Goal: Task Accomplishment & Management: Complete application form

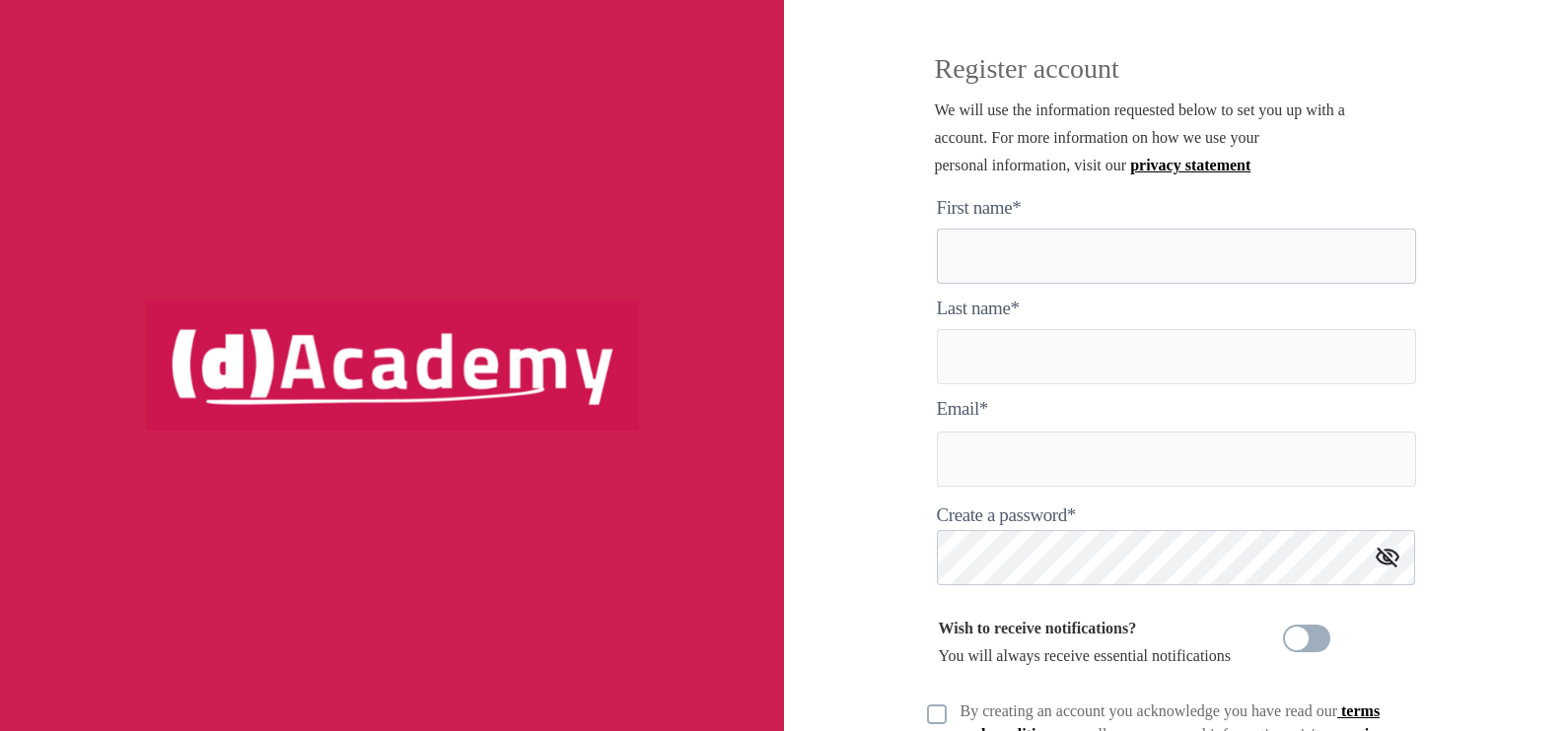
click at [1025, 252] on here "text" at bounding box center [1176, 256] width 479 height 55
type here "**********"
type input "**********"
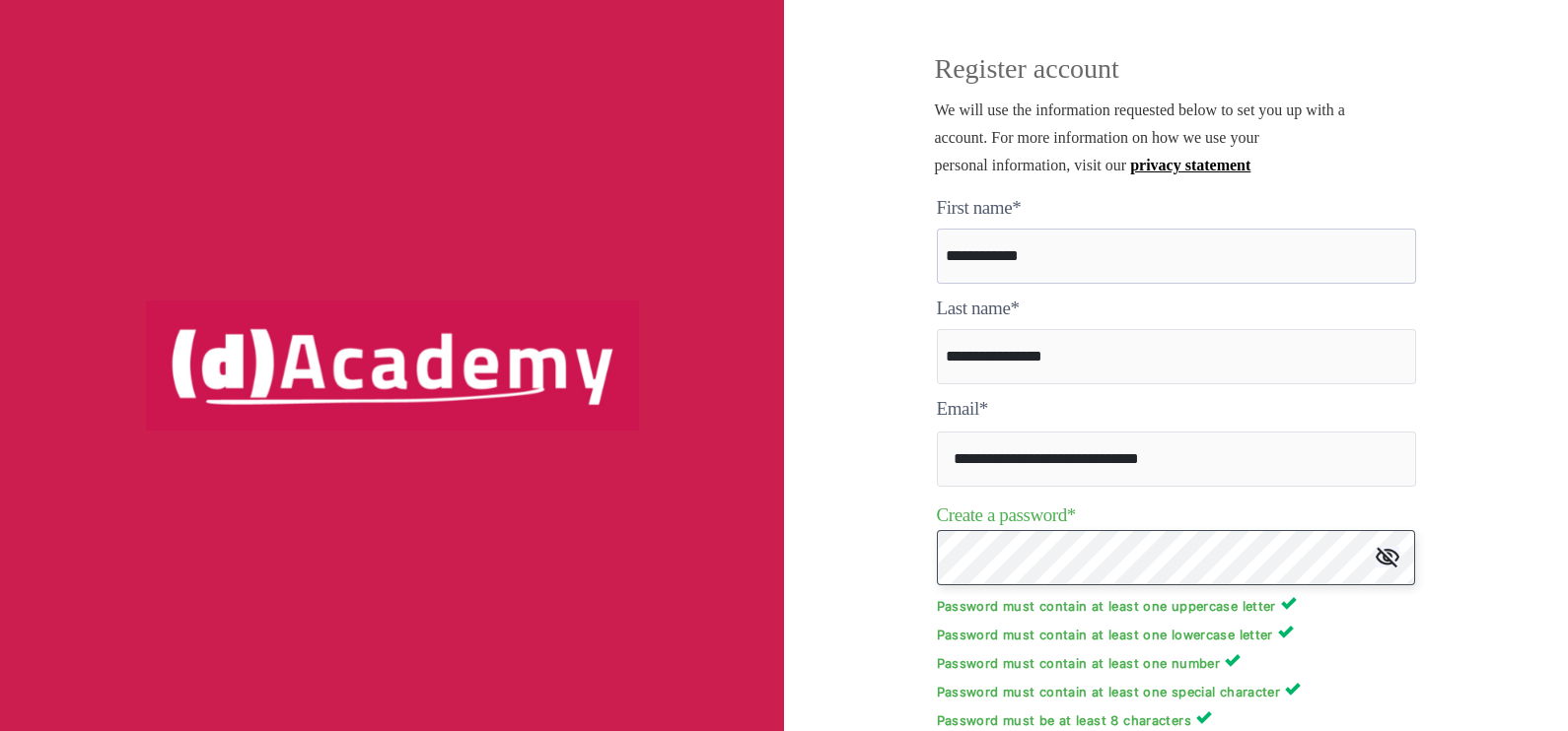
scroll to position [310, 0]
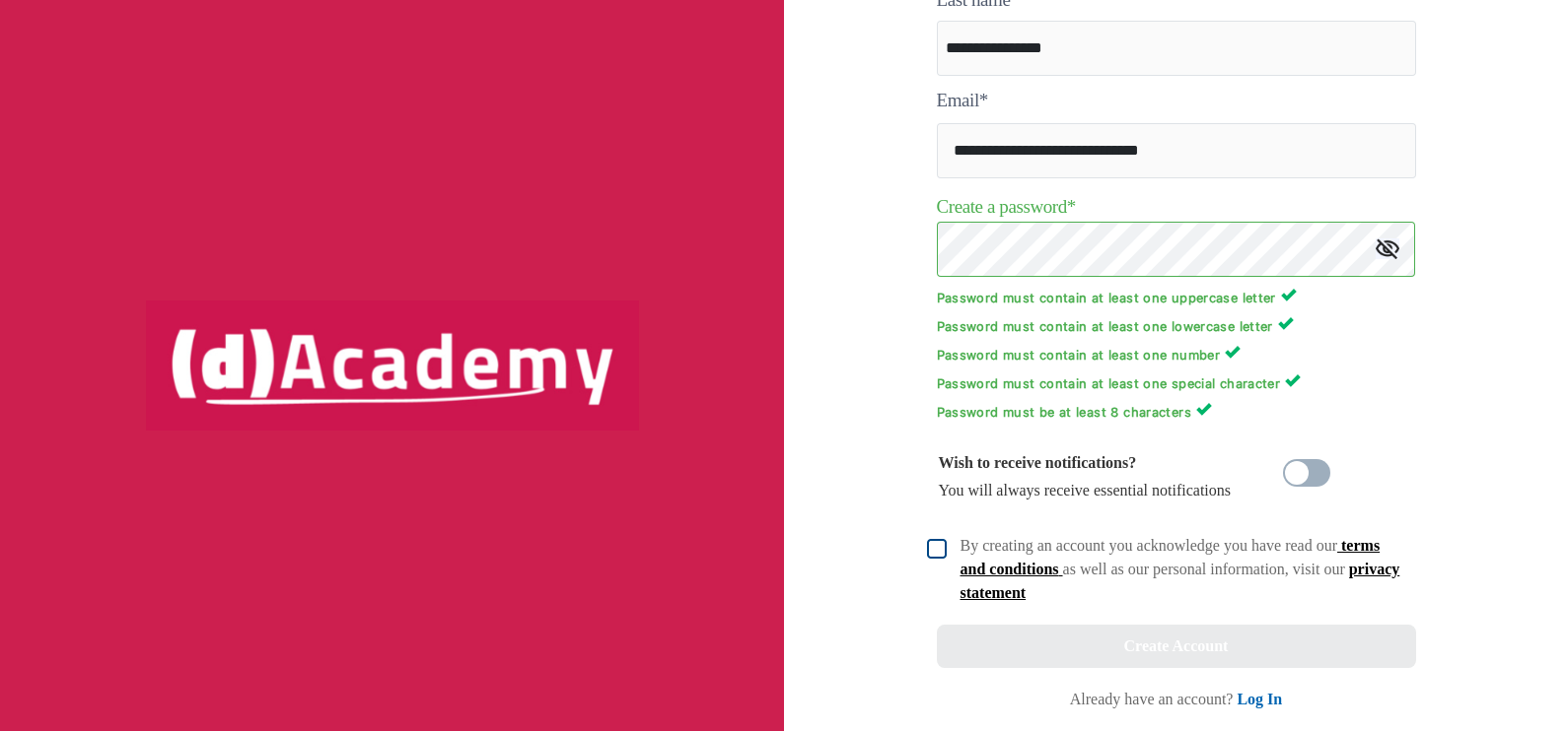
click at [936, 543] on img at bounding box center [936, 549] width 20 height 20
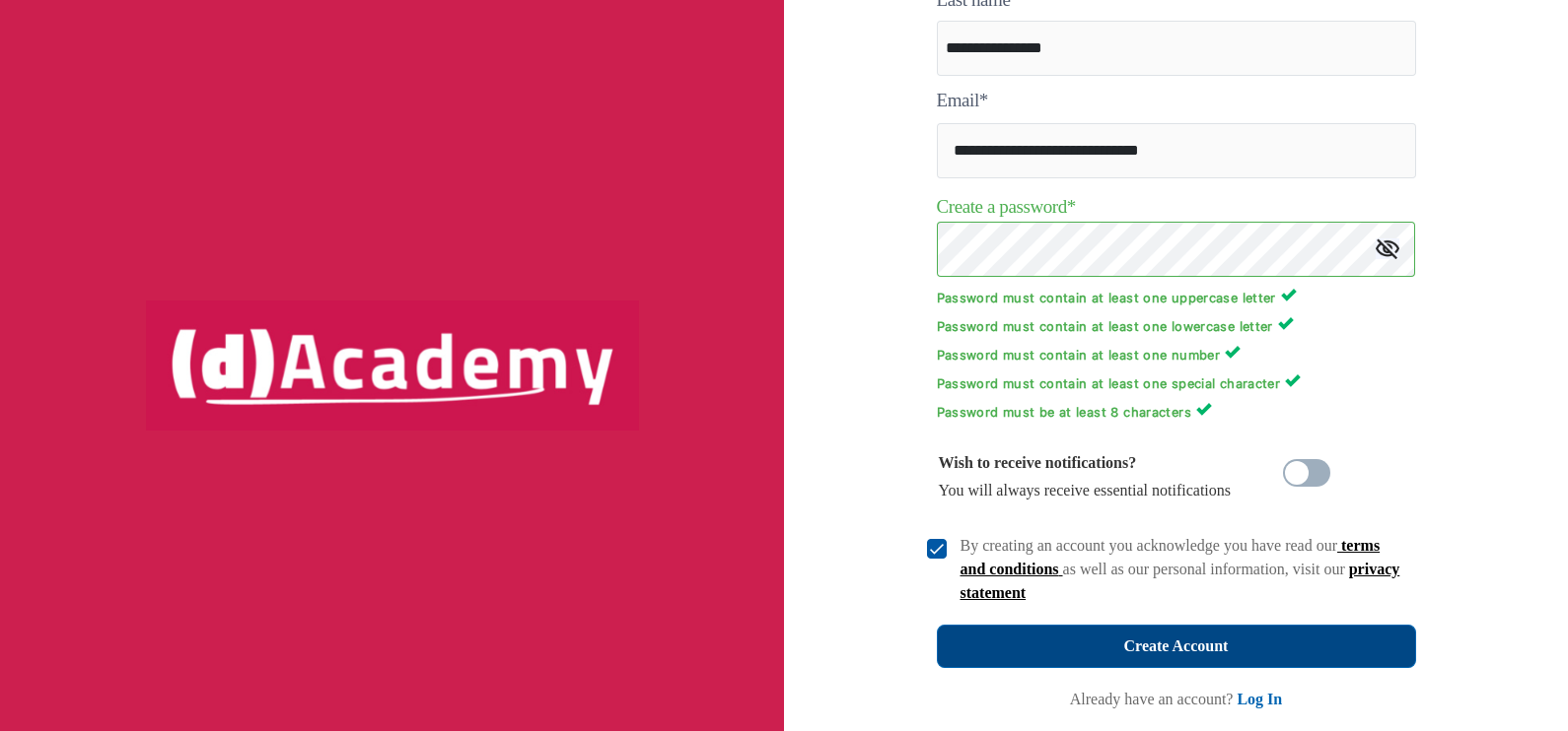
click at [1098, 645] on button "Create Account" at bounding box center [1176, 646] width 479 height 44
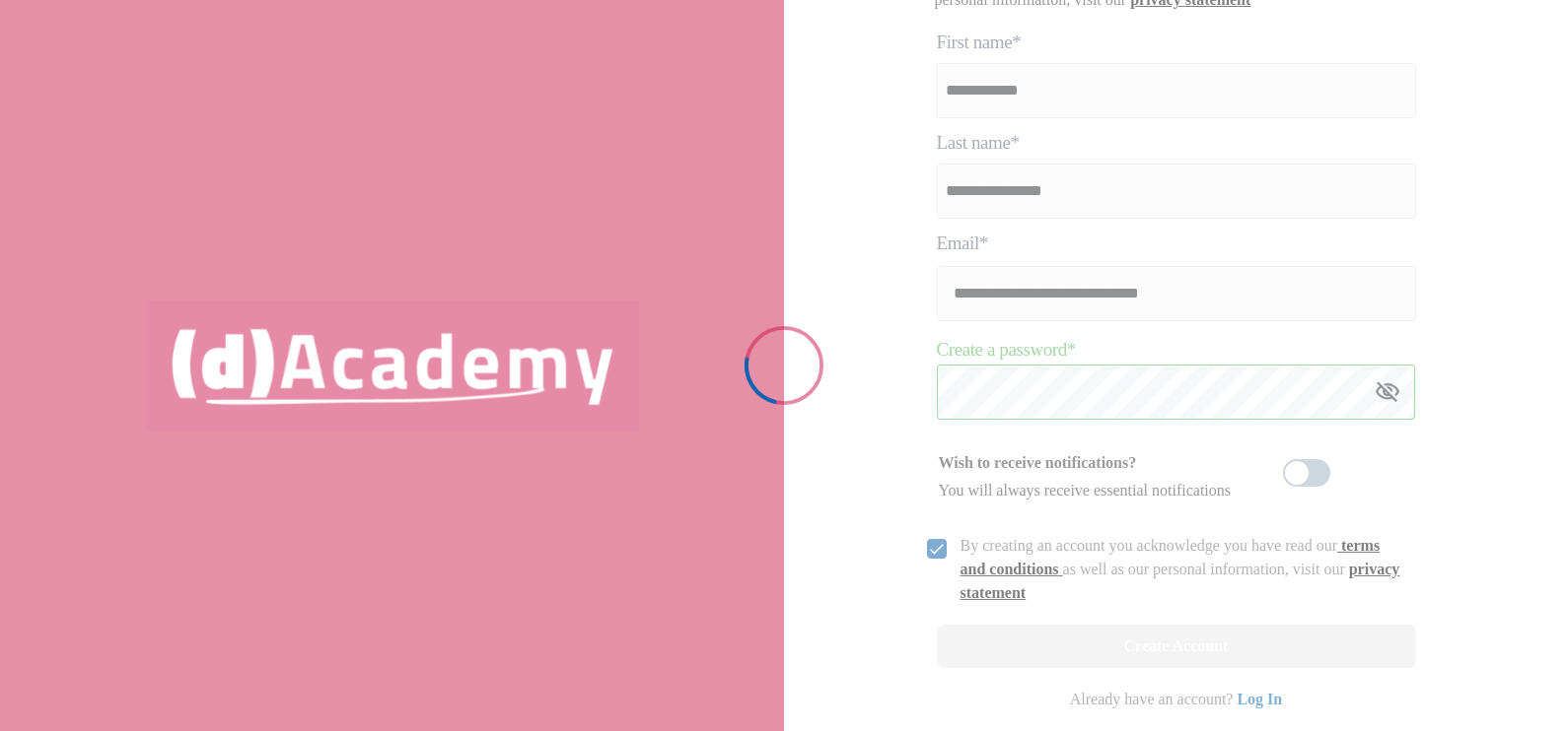
scroll to position [164, 0]
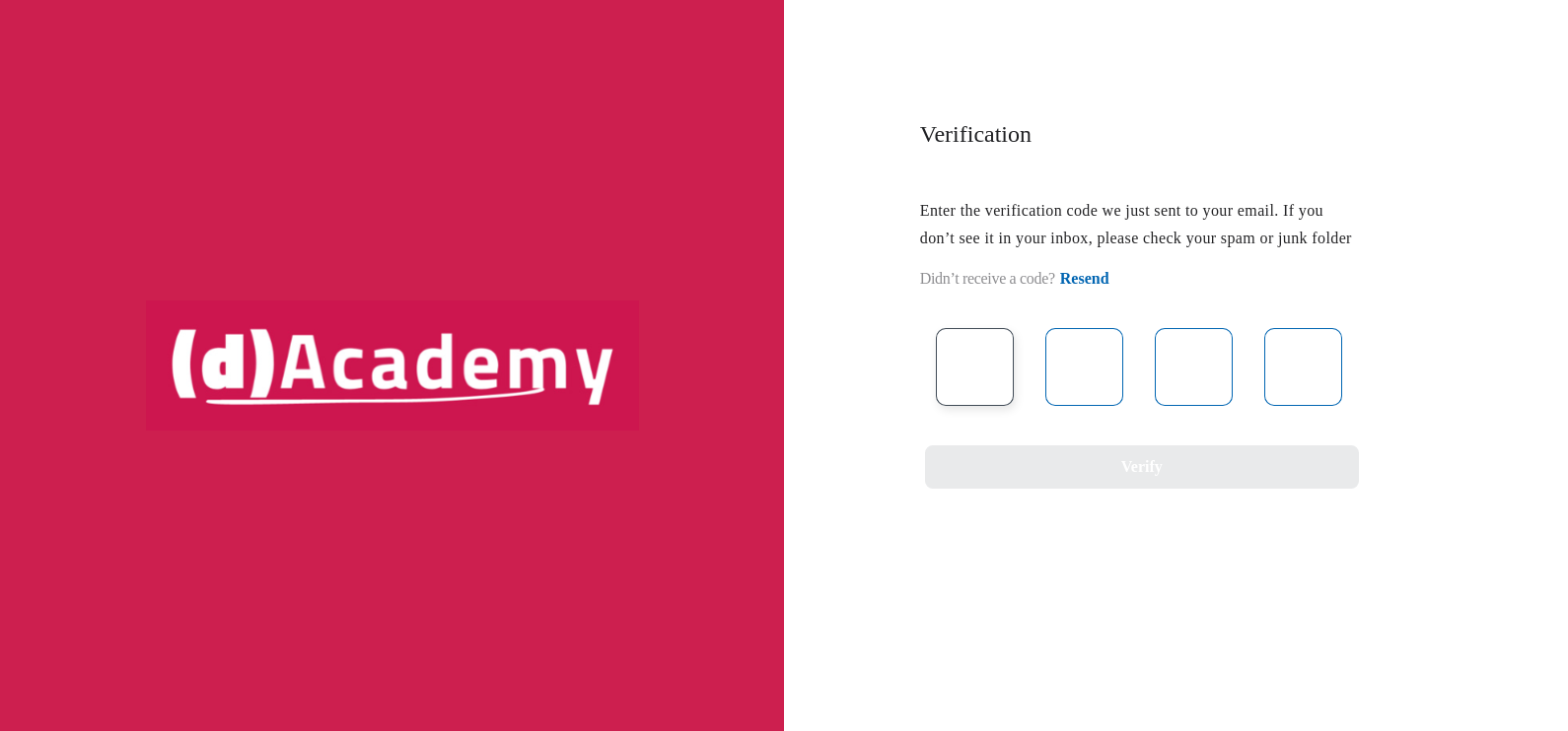
click at [980, 384] on input "text" at bounding box center [974, 367] width 78 height 78
type input "*"
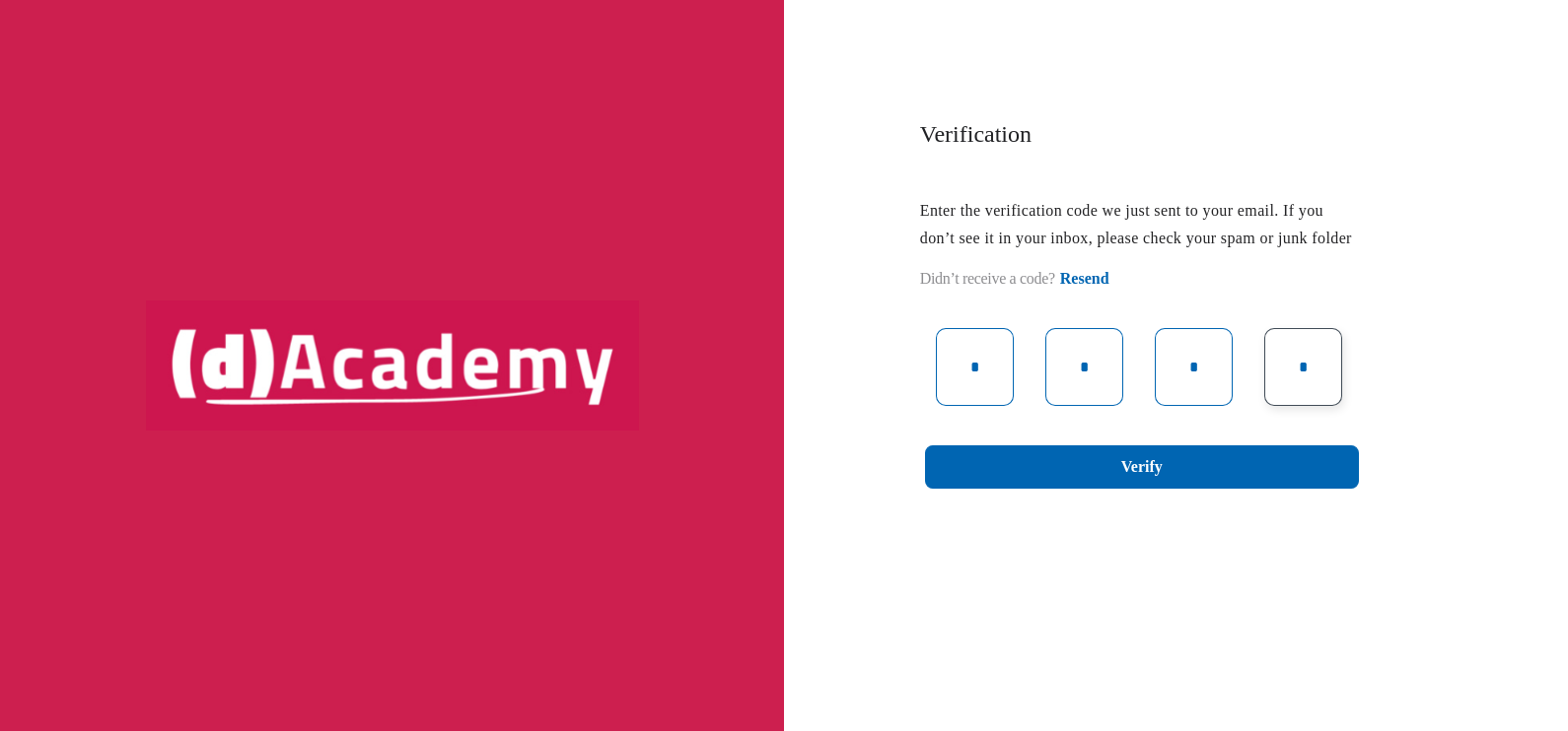
type input "*"
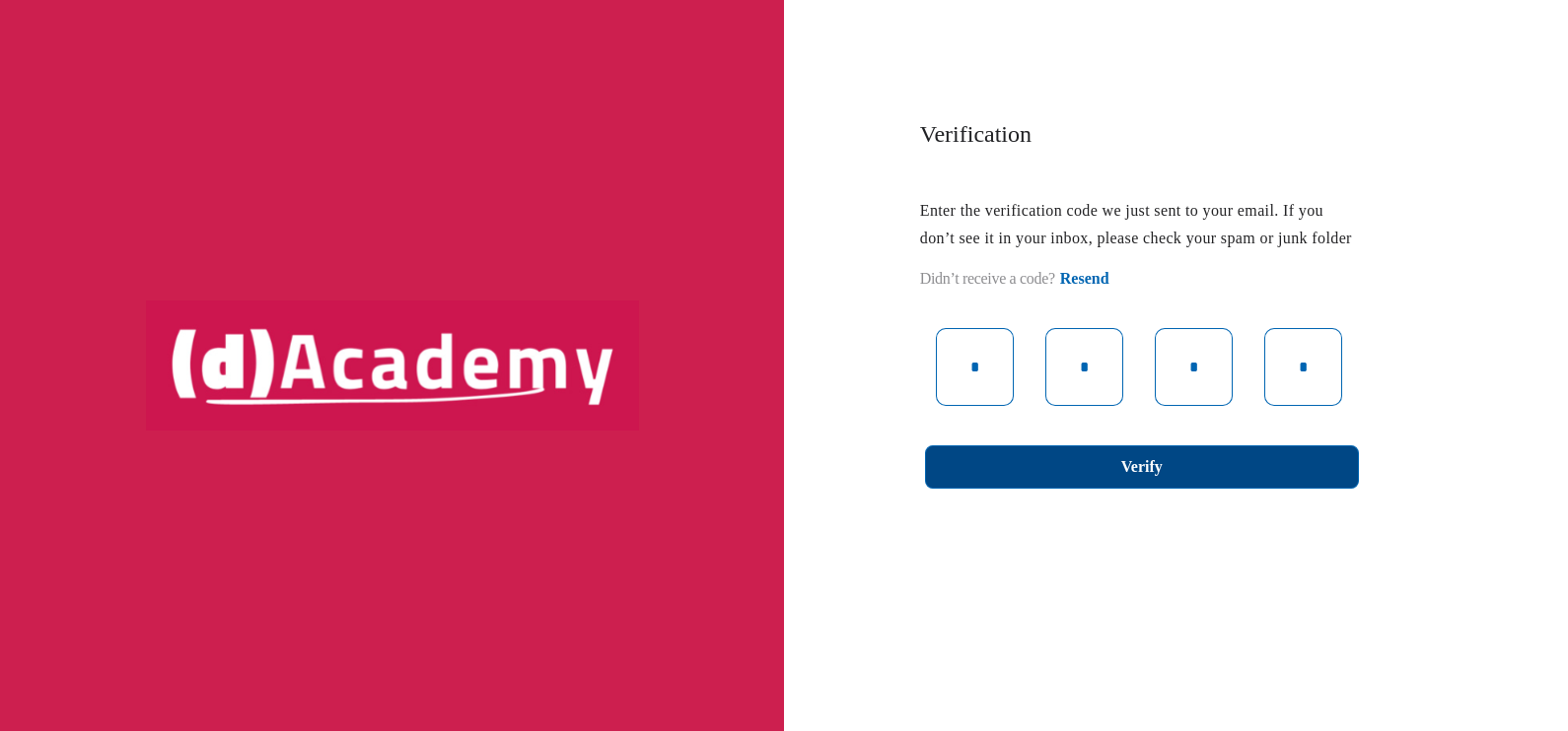
click at [1129, 481] on div "Verify" at bounding box center [1142, 467] width 42 height 28
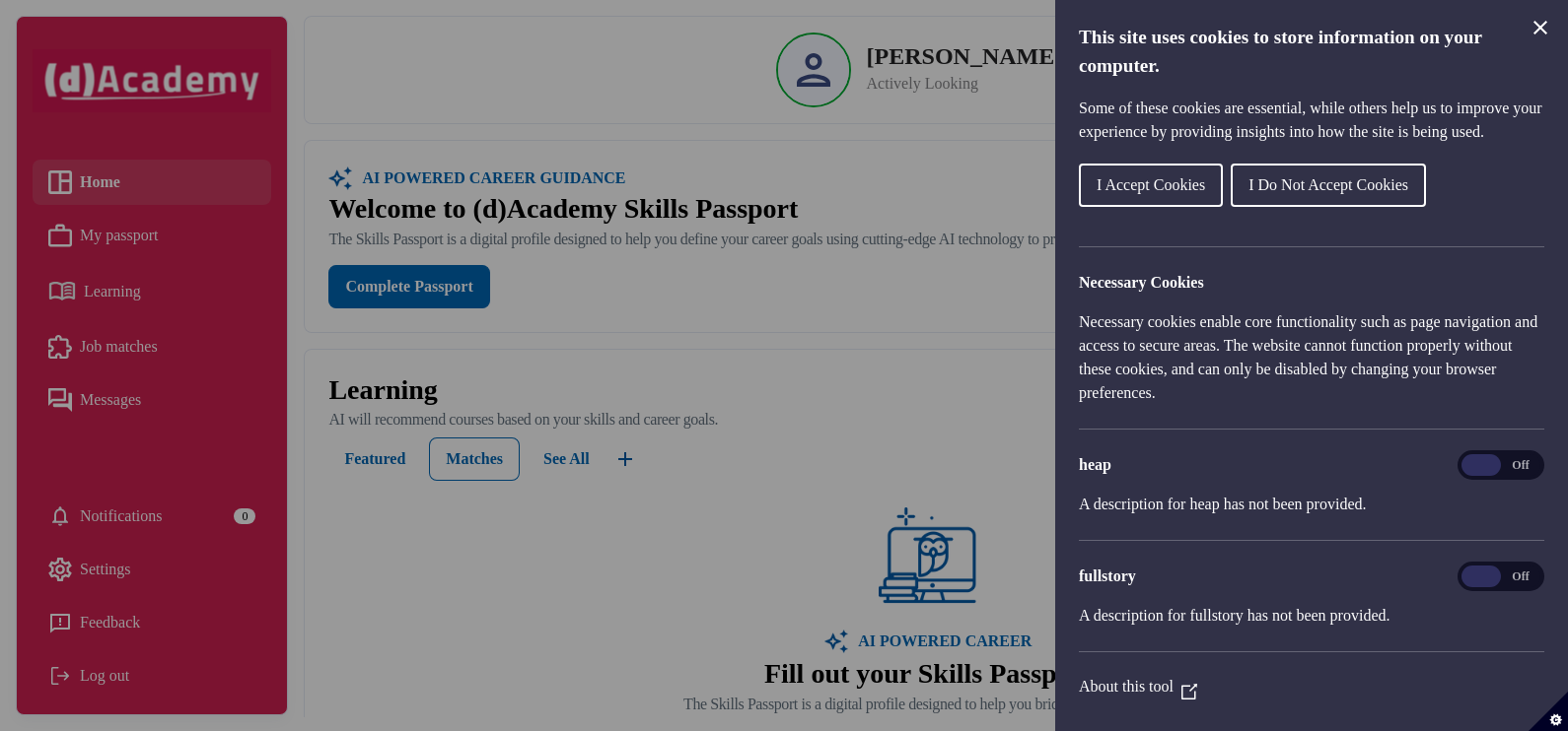
click at [1541, 26] on icon "Close Cookie Control" at bounding box center [1540, 28] width 14 height 14
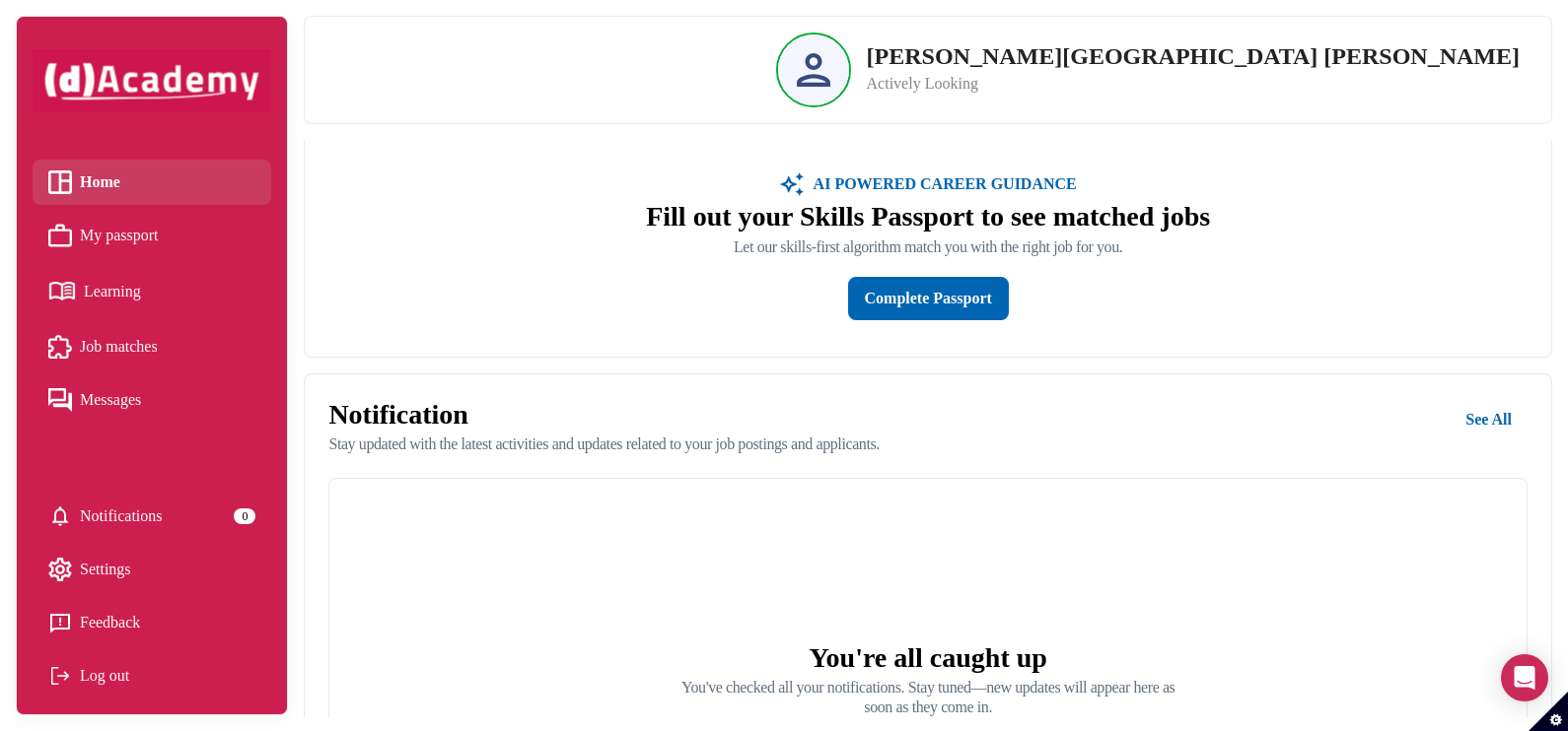
scroll to position [1031, 0]
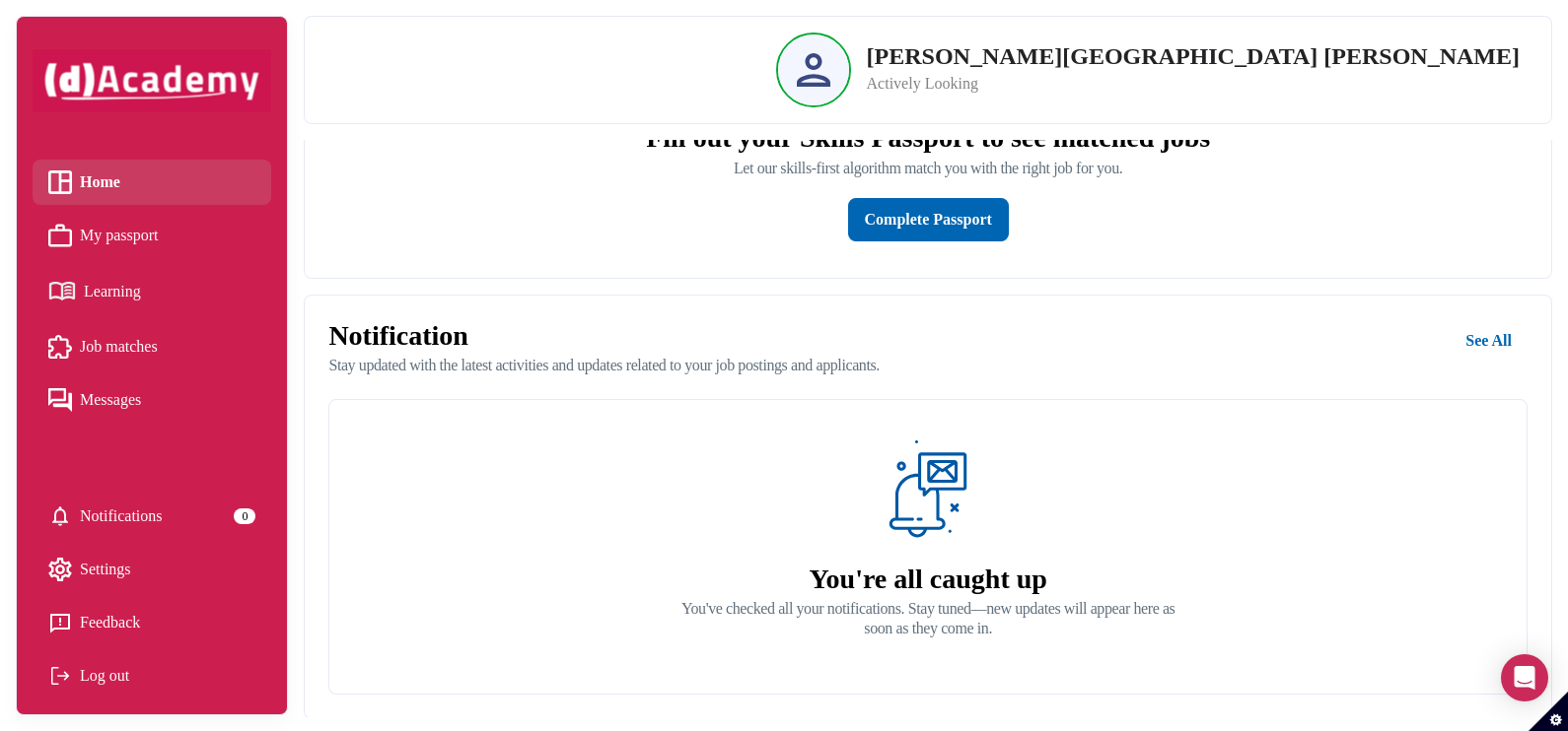
click at [180, 341] on link "Job matches" at bounding box center [151, 348] width 207 height 30
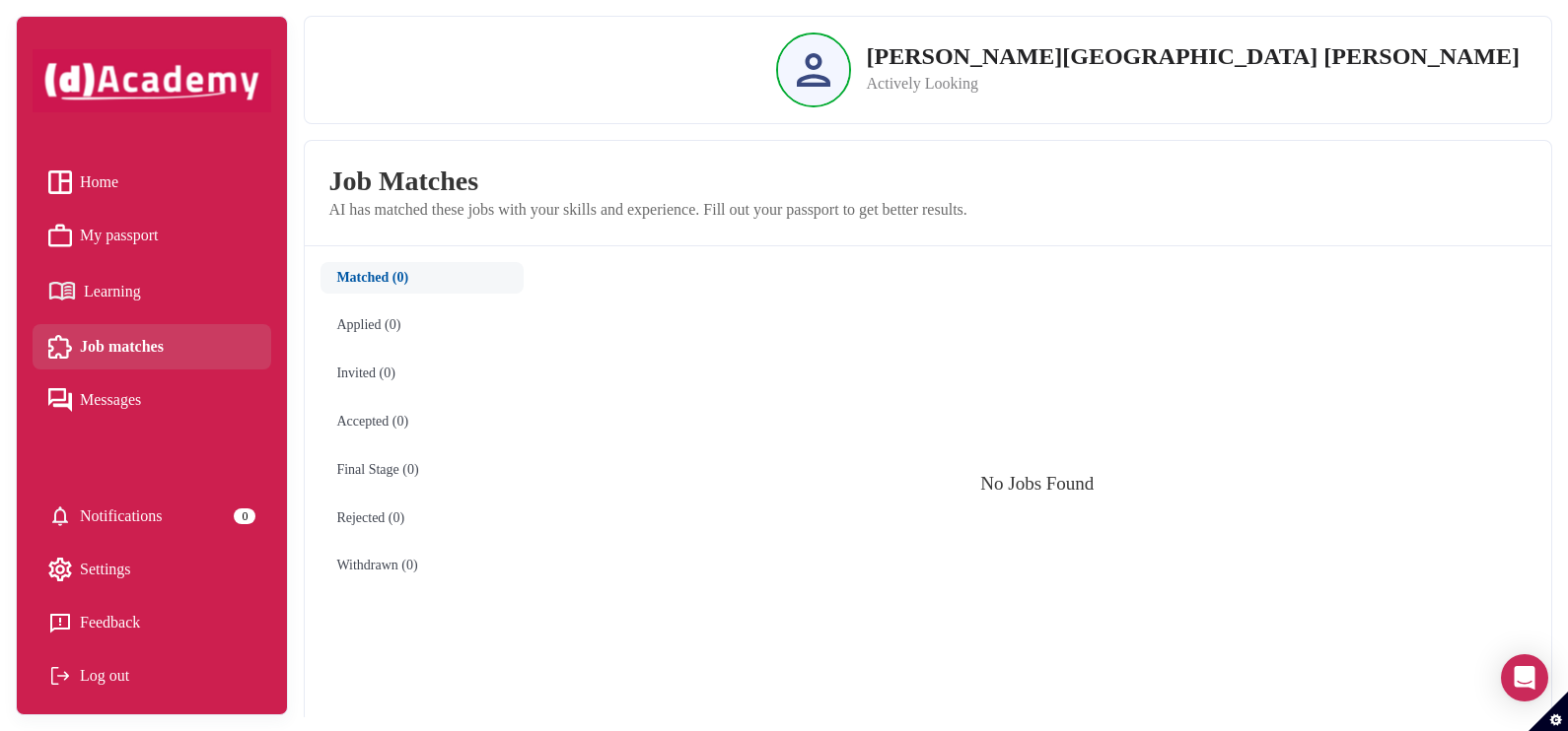
click at [182, 226] on link "My passport" at bounding box center [151, 236] width 207 height 30
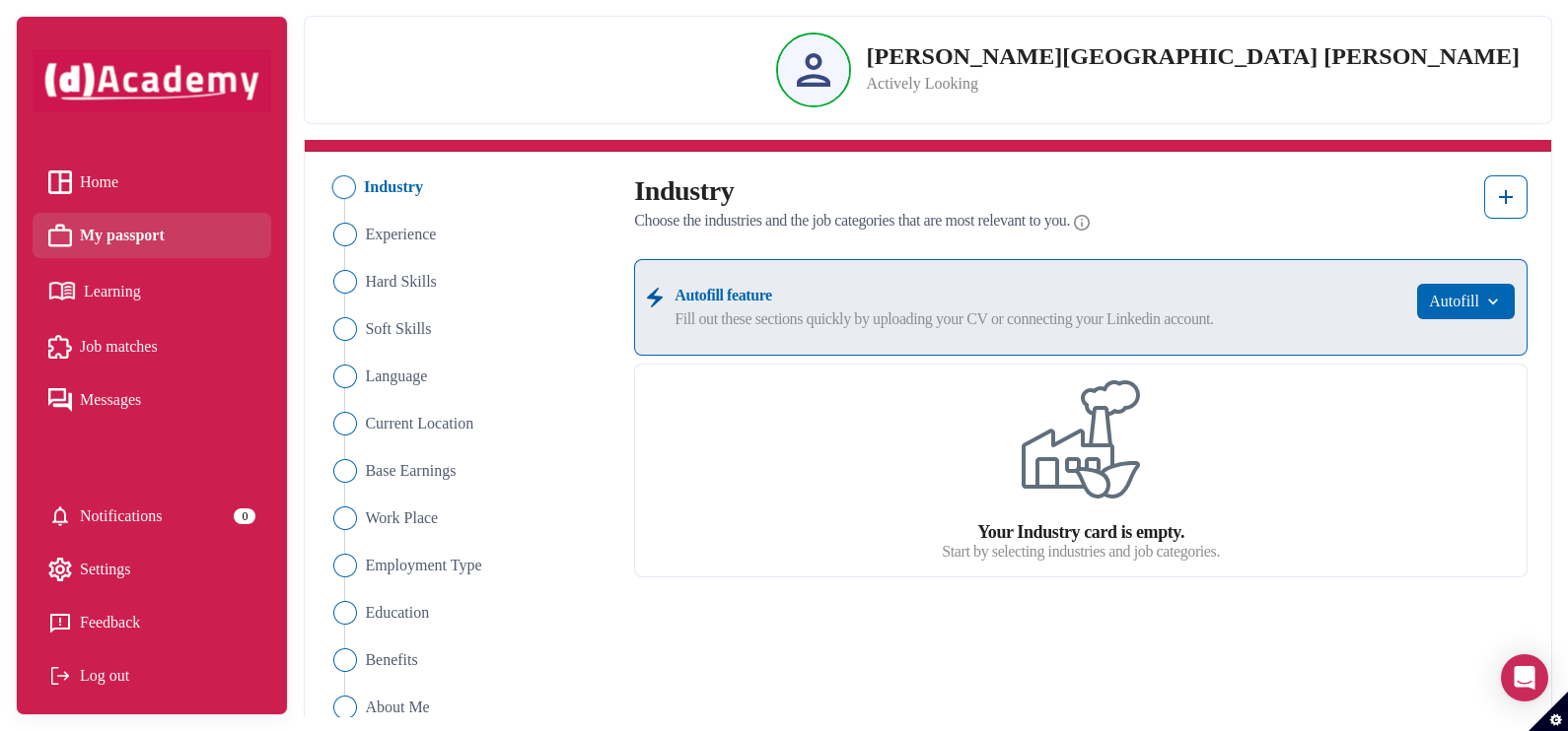
scroll to position [122, 0]
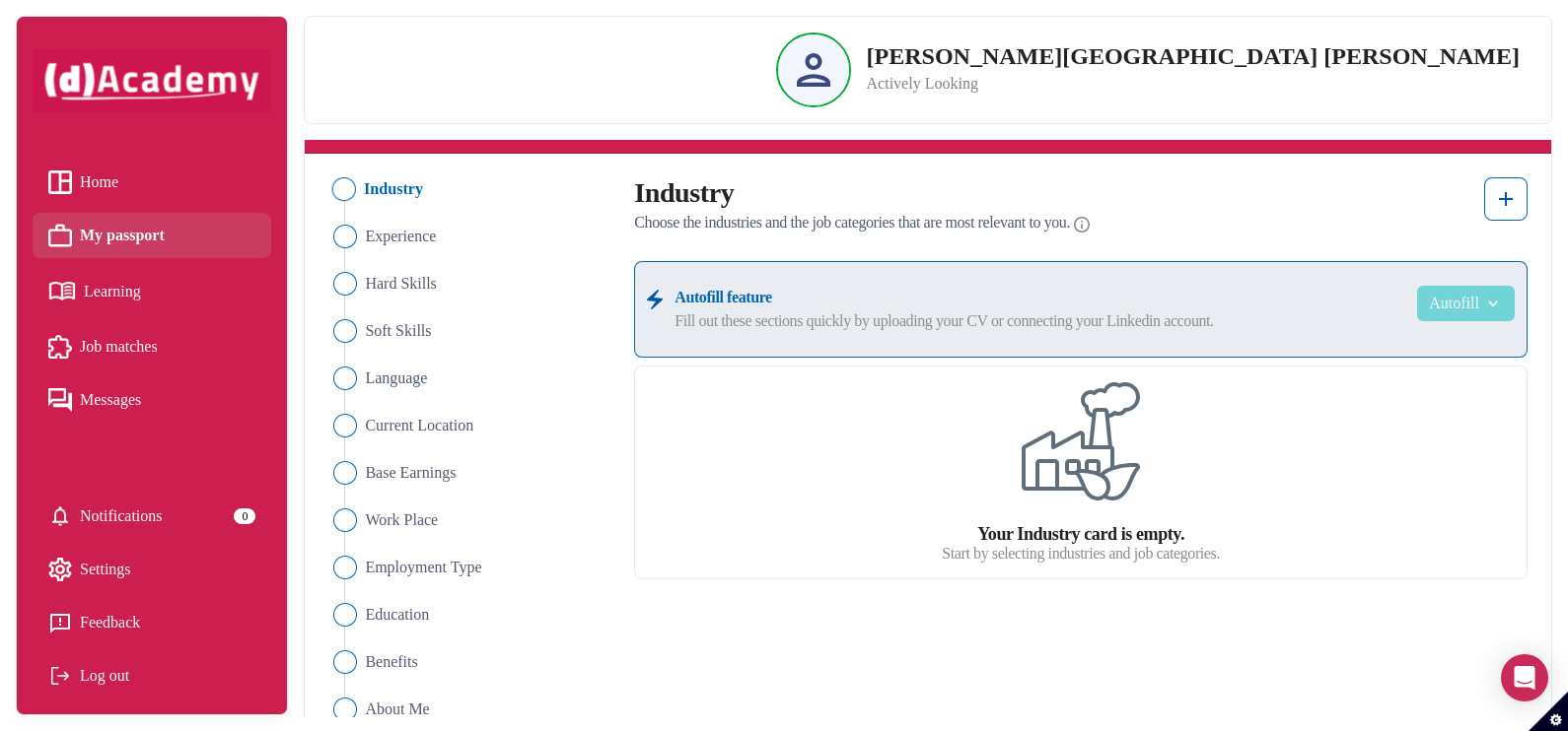
click at [1480, 290] on button "Autofill" at bounding box center [1465, 304] width 98 height 36
click at [1508, 199] on img at bounding box center [1505, 199] width 24 height 24
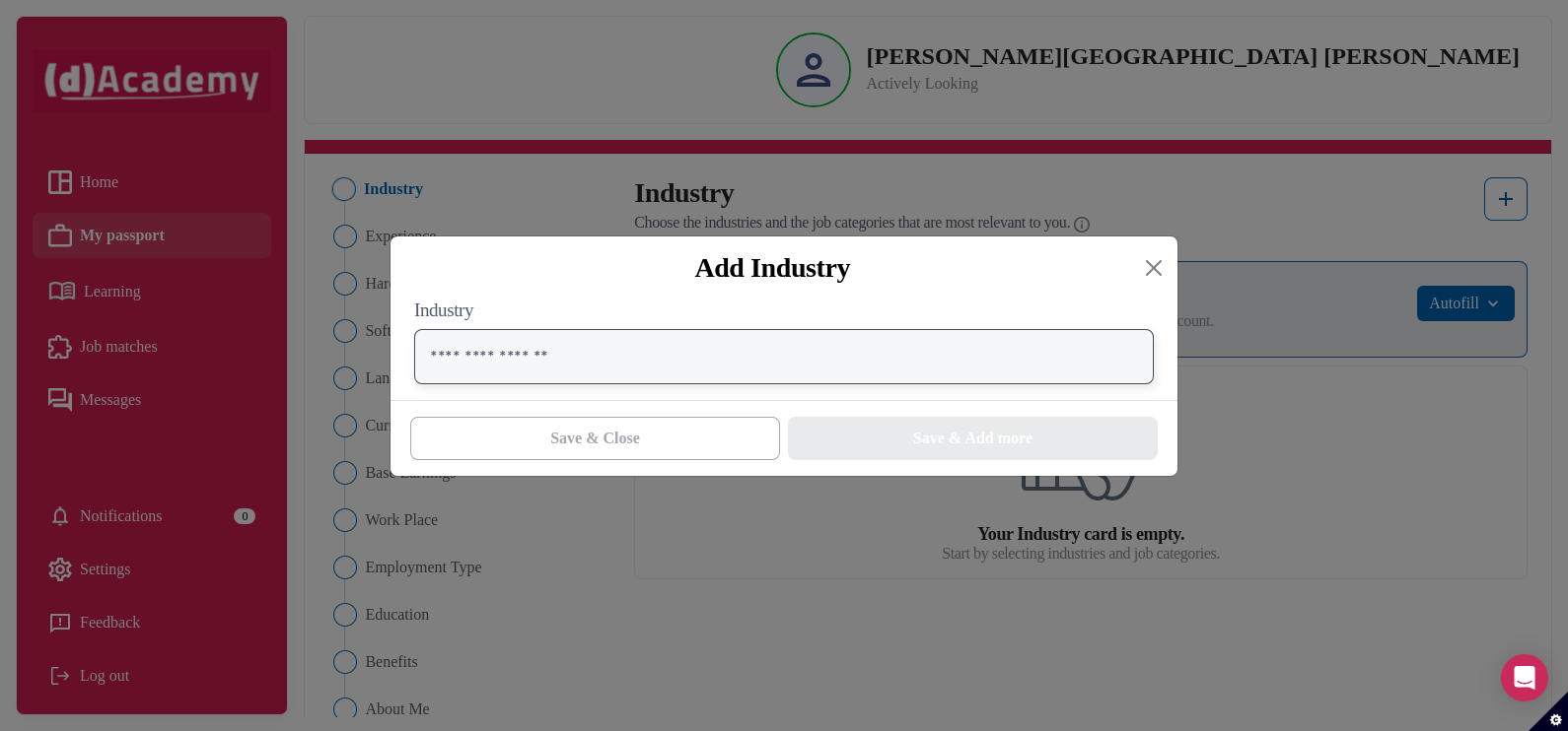
click at [851, 384] on input "text" at bounding box center [784, 357] width 739 height 55
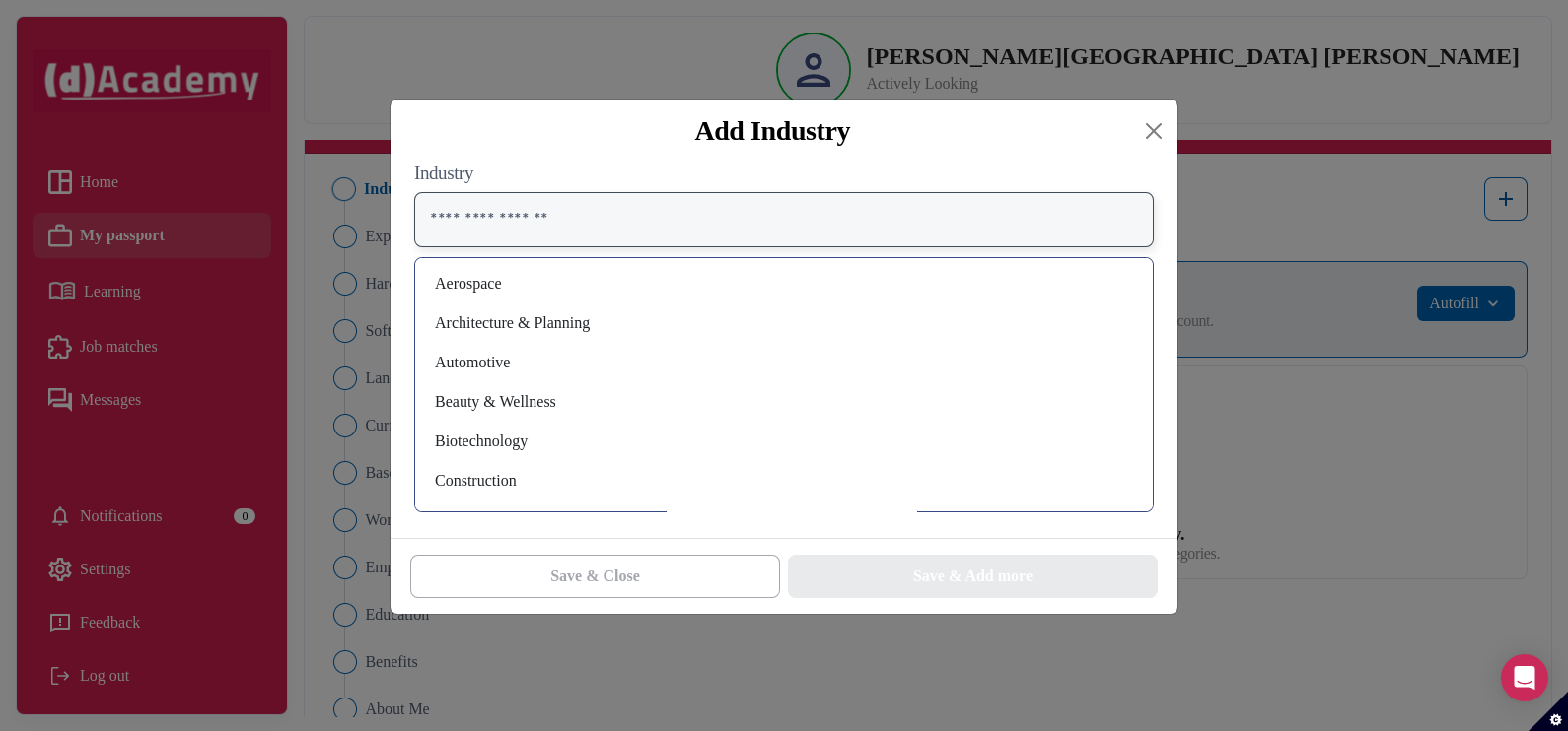
scroll to position [0, 0]
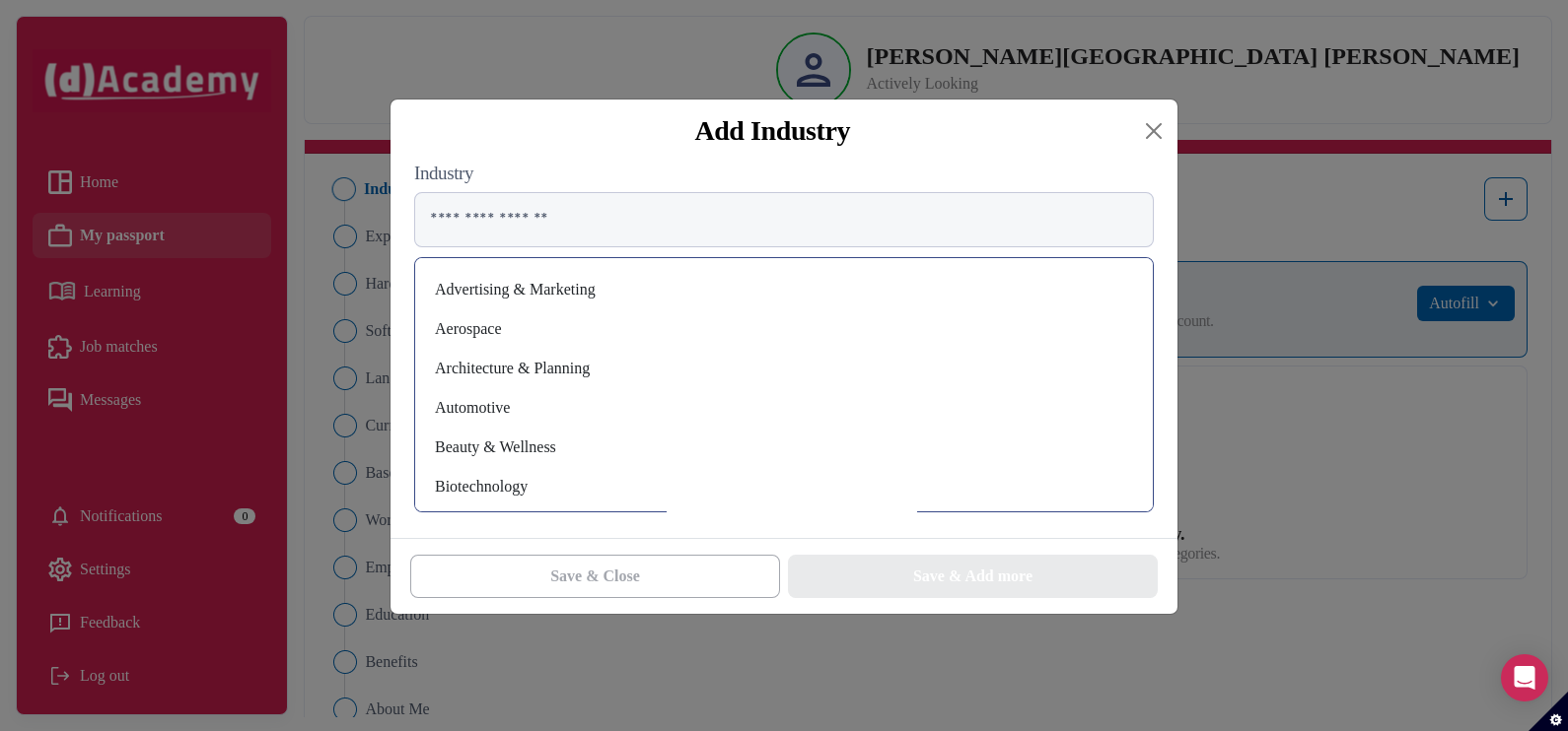
click at [545, 333] on div "Aerospace" at bounding box center [783, 330] width 706 height 32
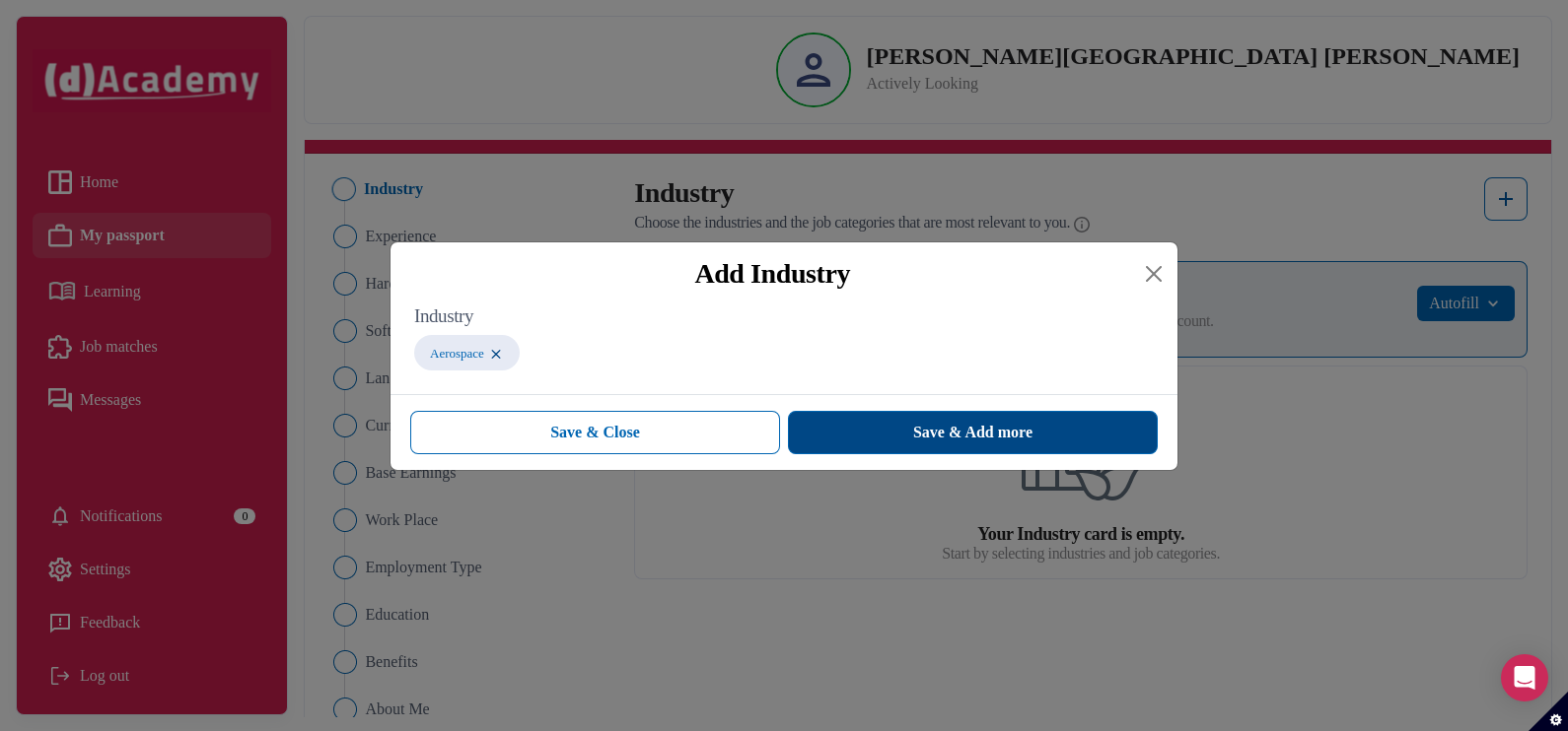
click at [853, 431] on button "Save & Add more" at bounding box center [972, 433] width 370 height 44
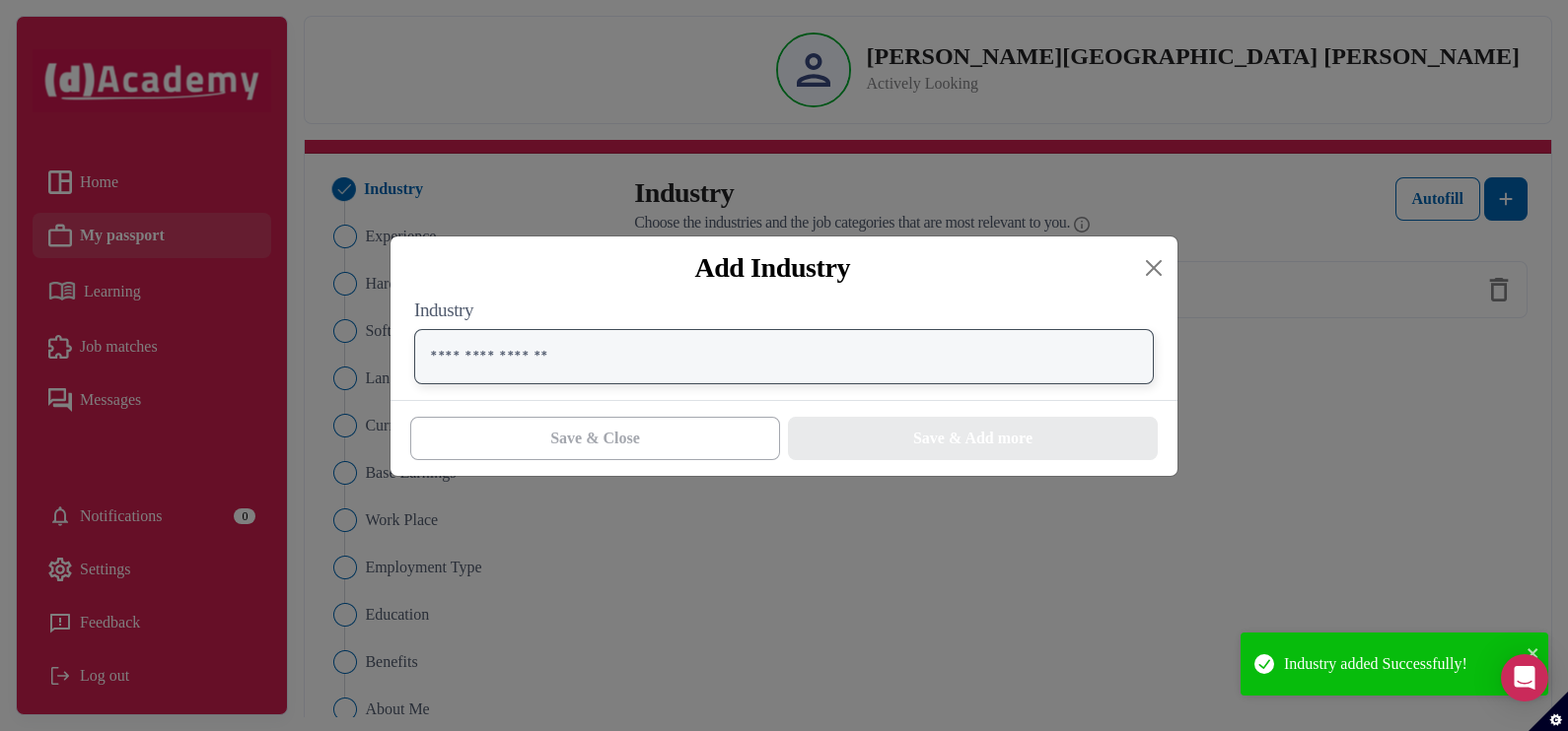
click at [700, 363] on input "text" at bounding box center [784, 357] width 739 height 55
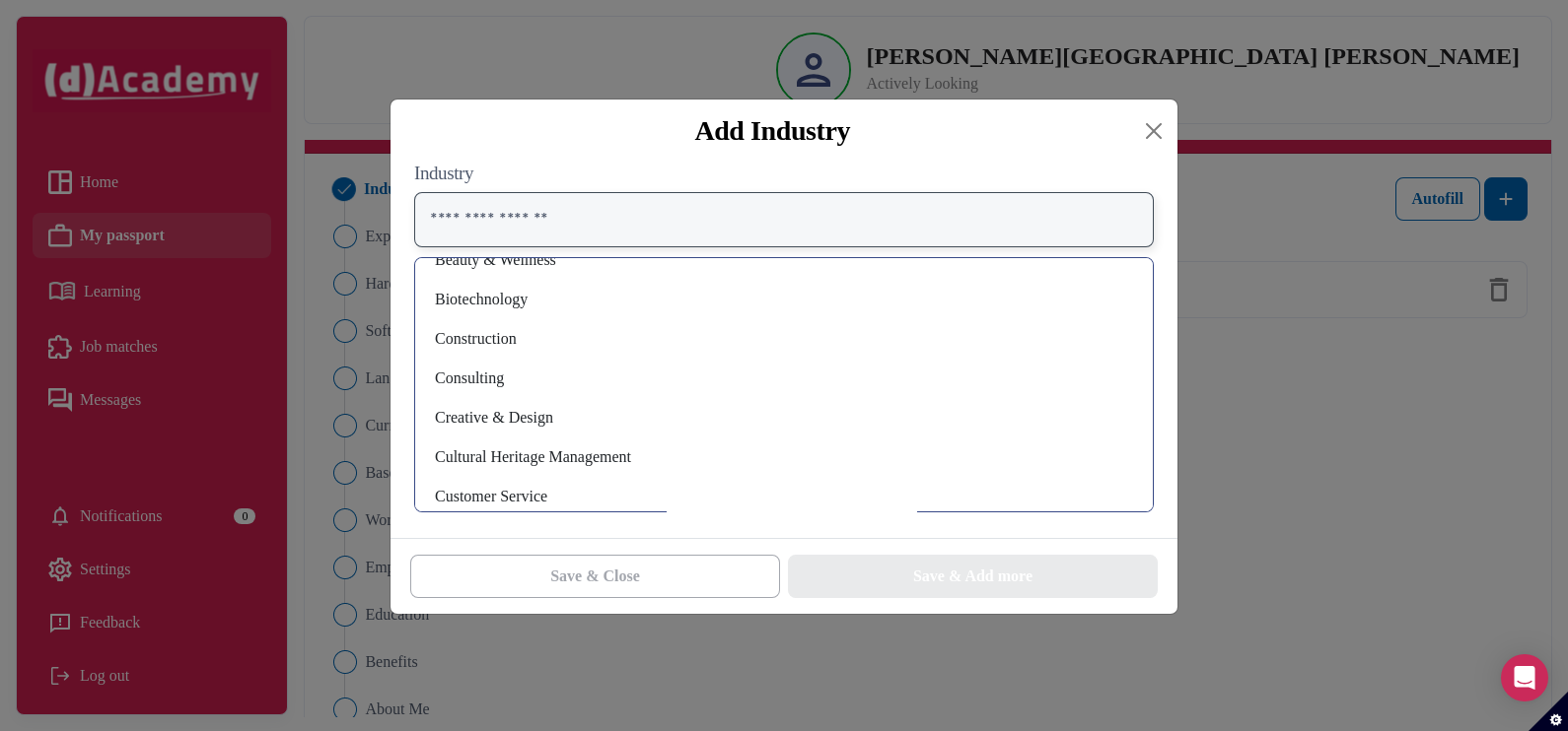
scroll to position [152, 0]
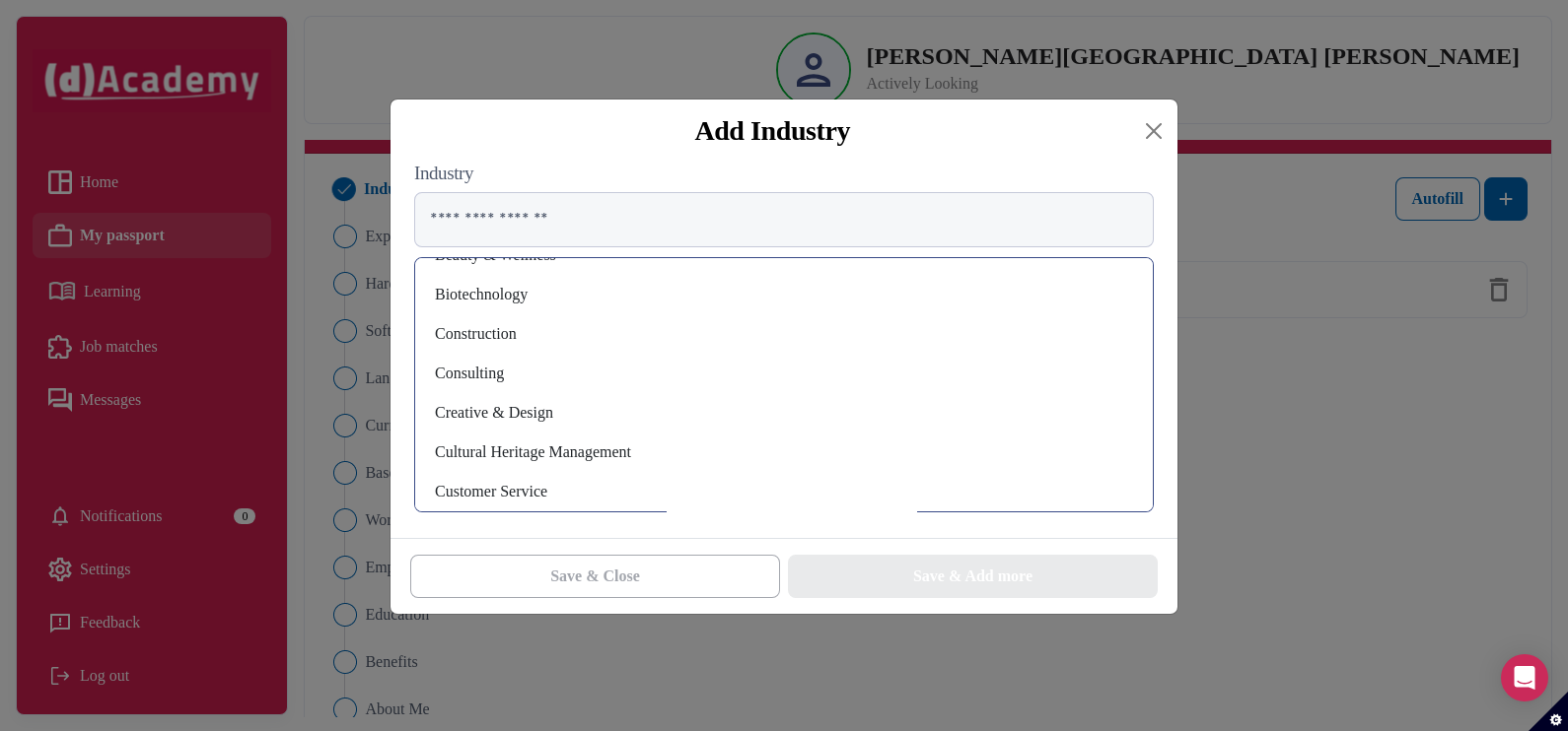
click at [511, 382] on div "Consulting" at bounding box center [783, 373] width 706 height 32
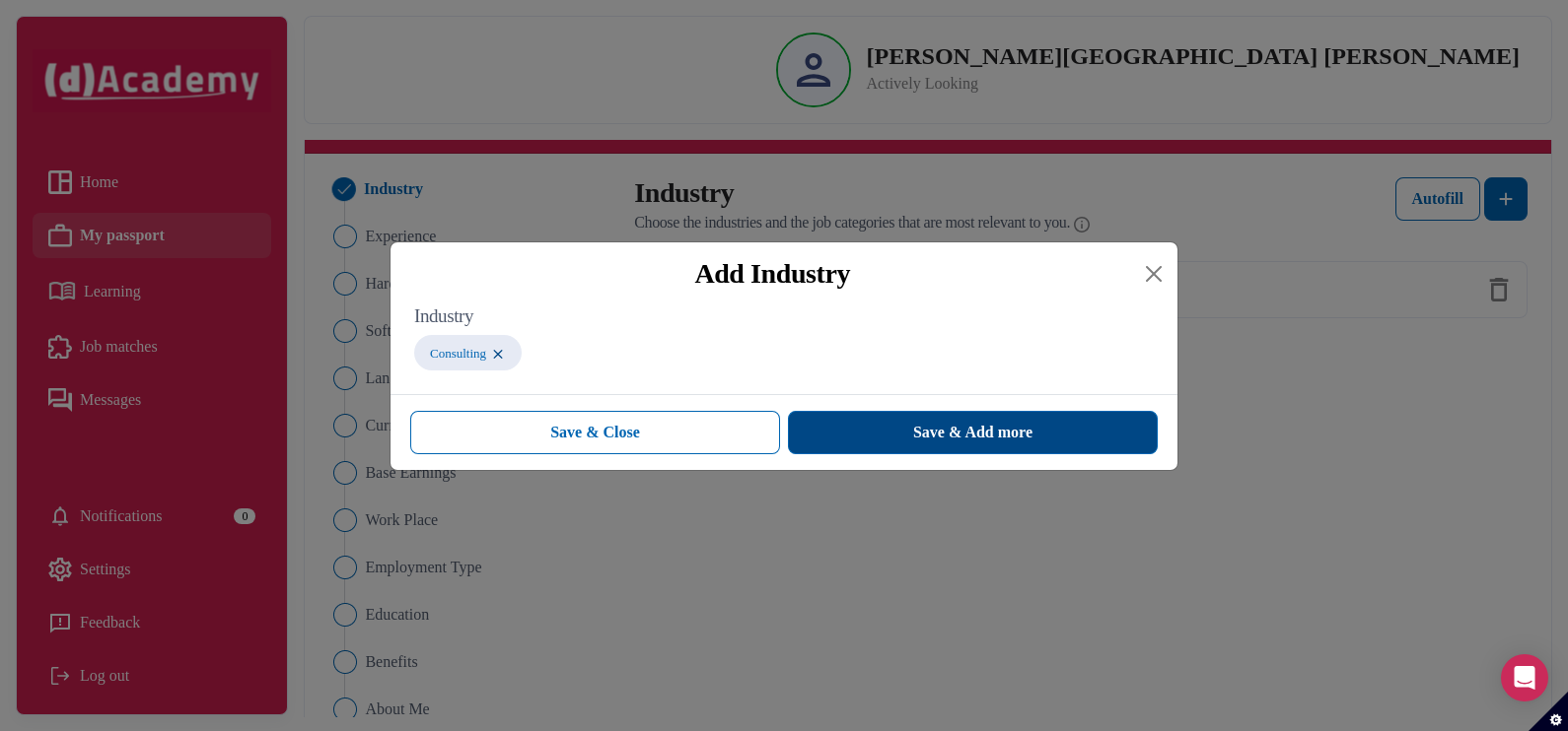
click at [982, 437] on span "Save & Add more" at bounding box center [972, 433] width 120 height 24
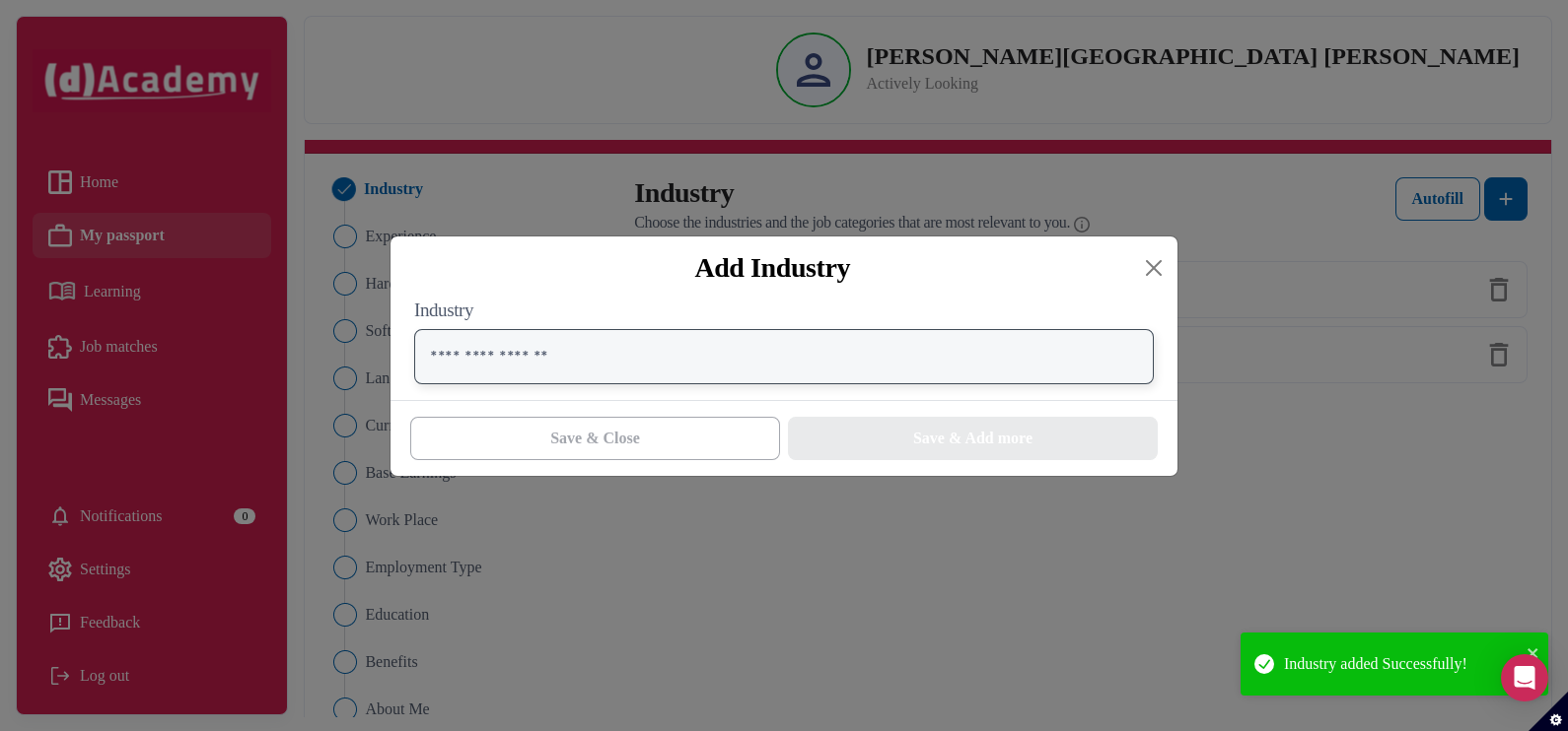
click at [888, 379] on input "text" at bounding box center [784, 357] width 739 height 55
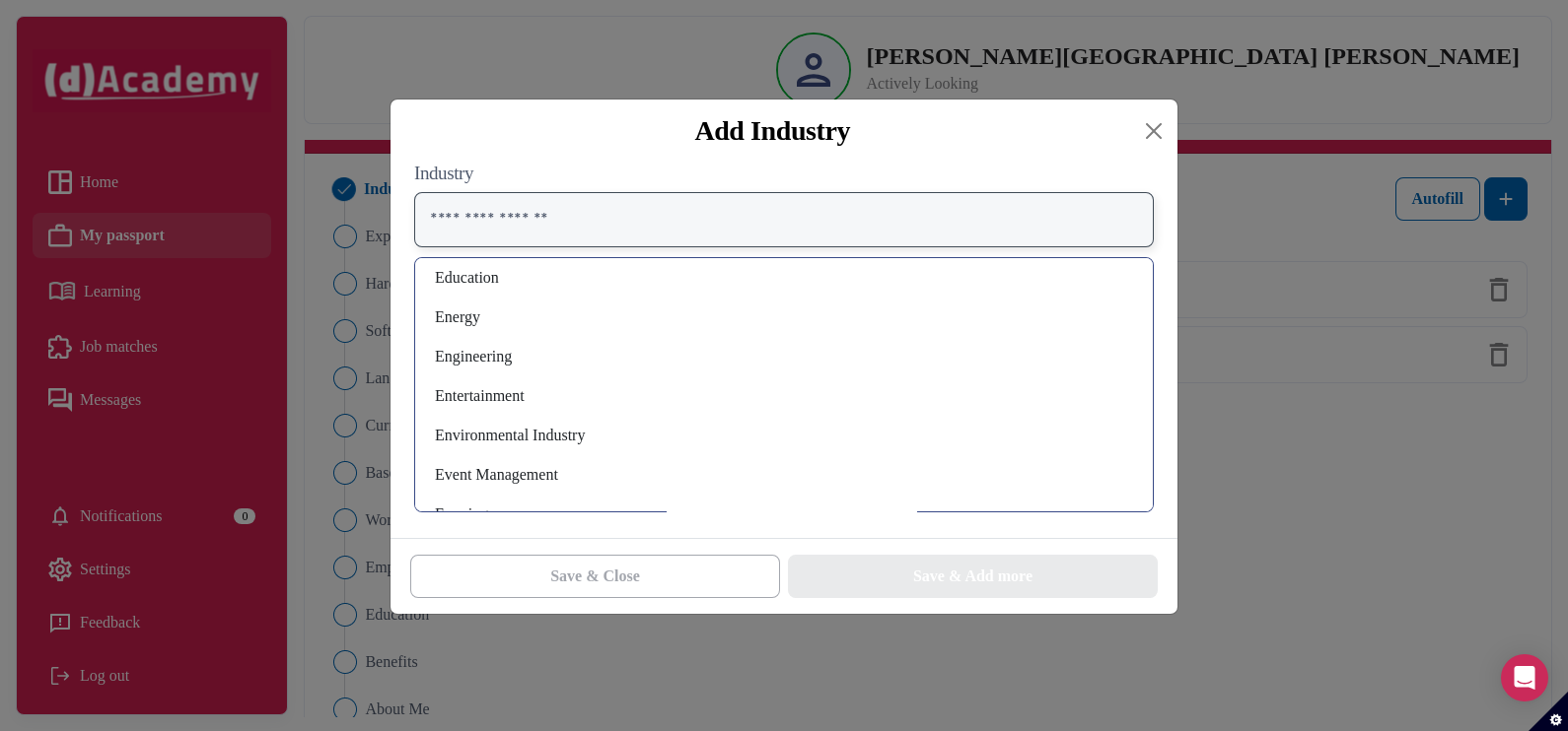
scroll to position [418, 0]
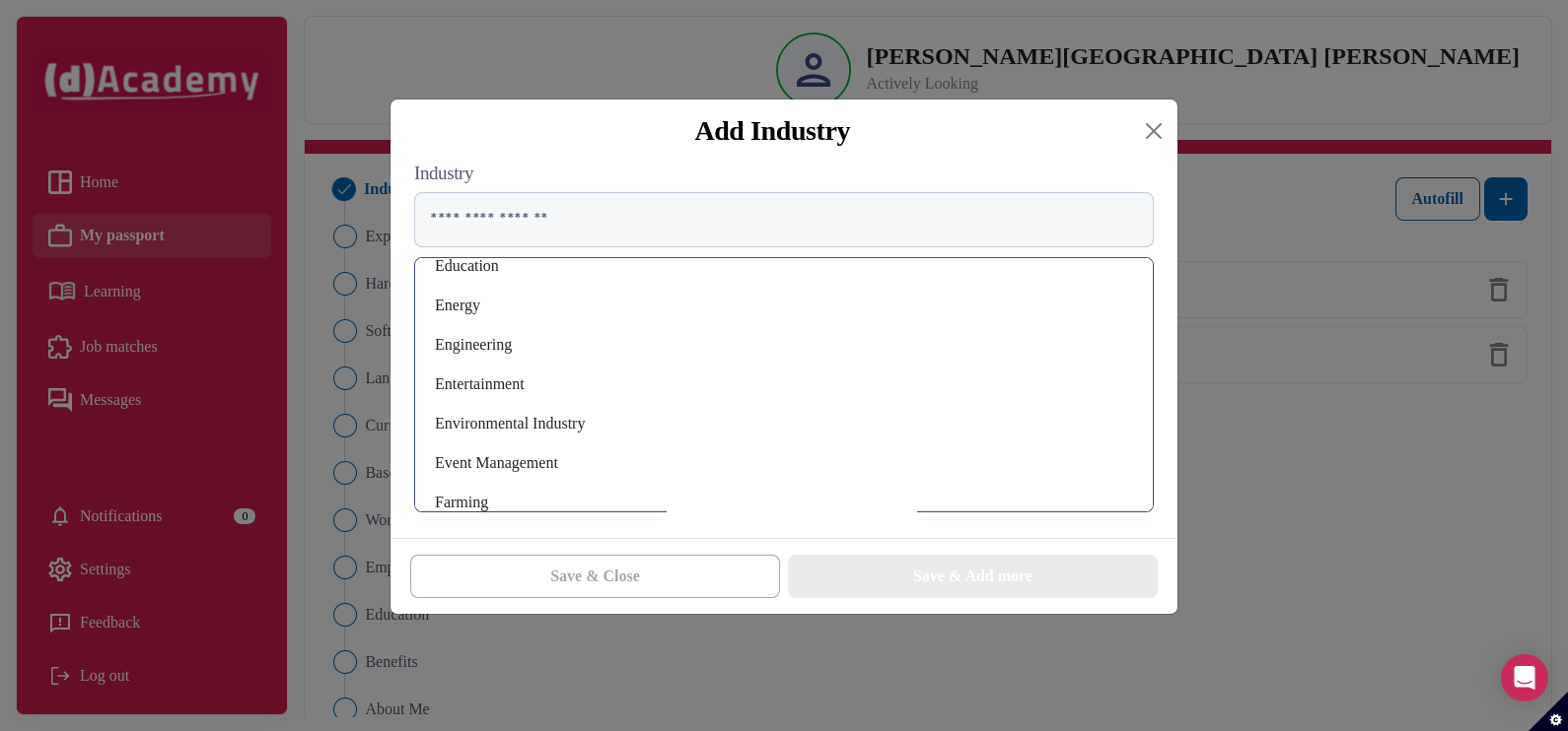
click at [506, 339] on div "Engineering" at bounding box center [783, 346] width 706 height 32
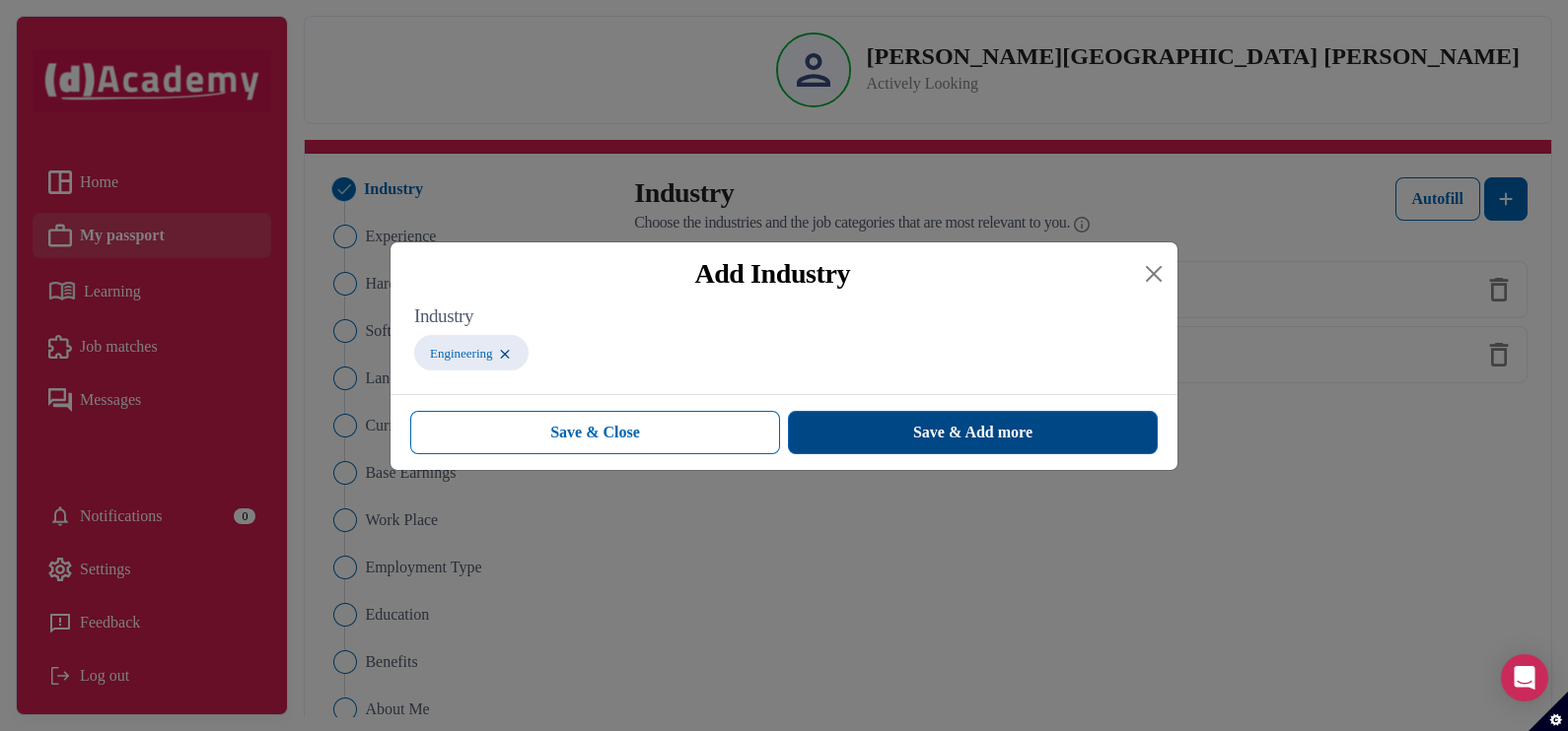
click at [908, 433] on button "Save & Add more" at bounding box center [972, 433] width 370 height 44
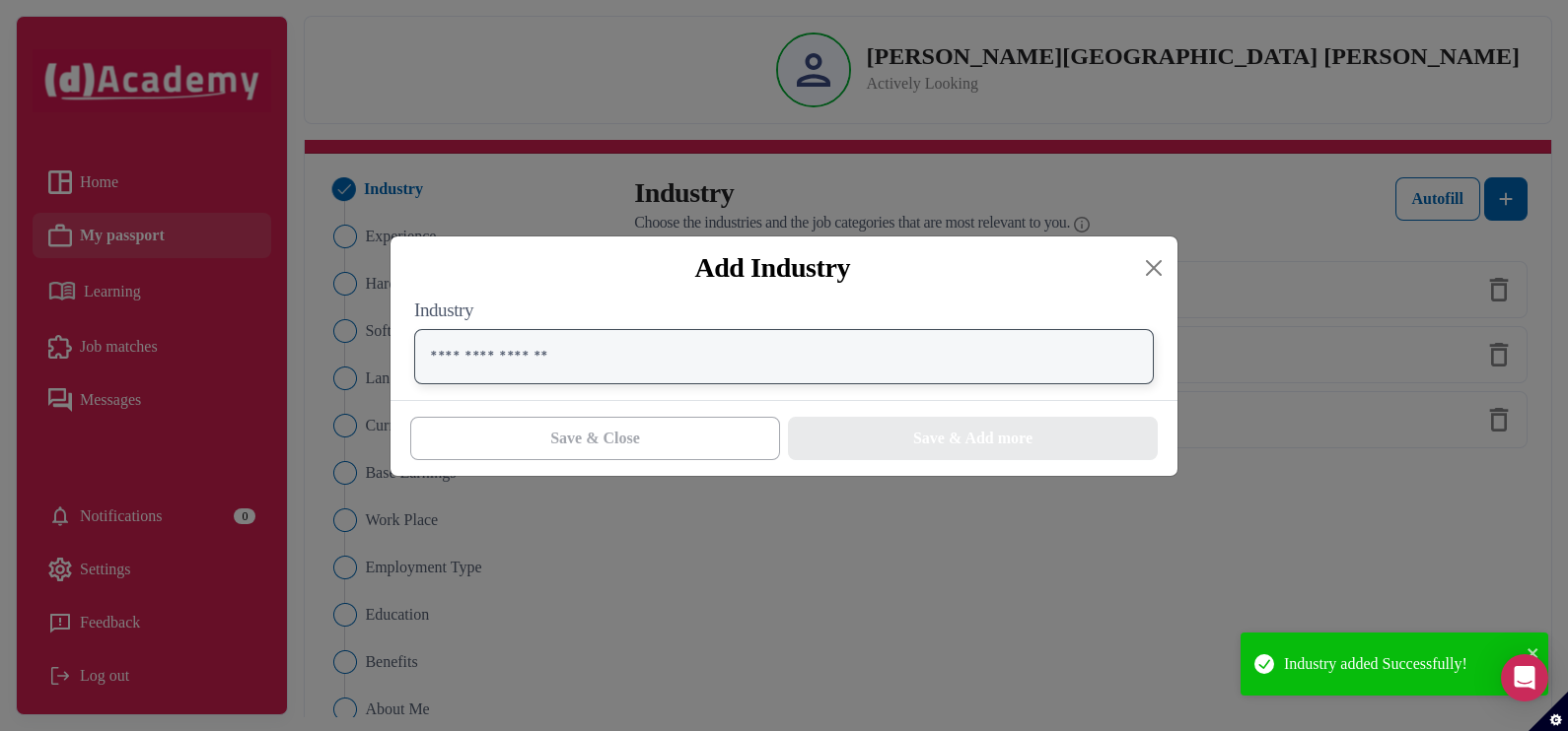
click at [716, 365] on input "text" at bounding box center [784, 357] width 739 height 55
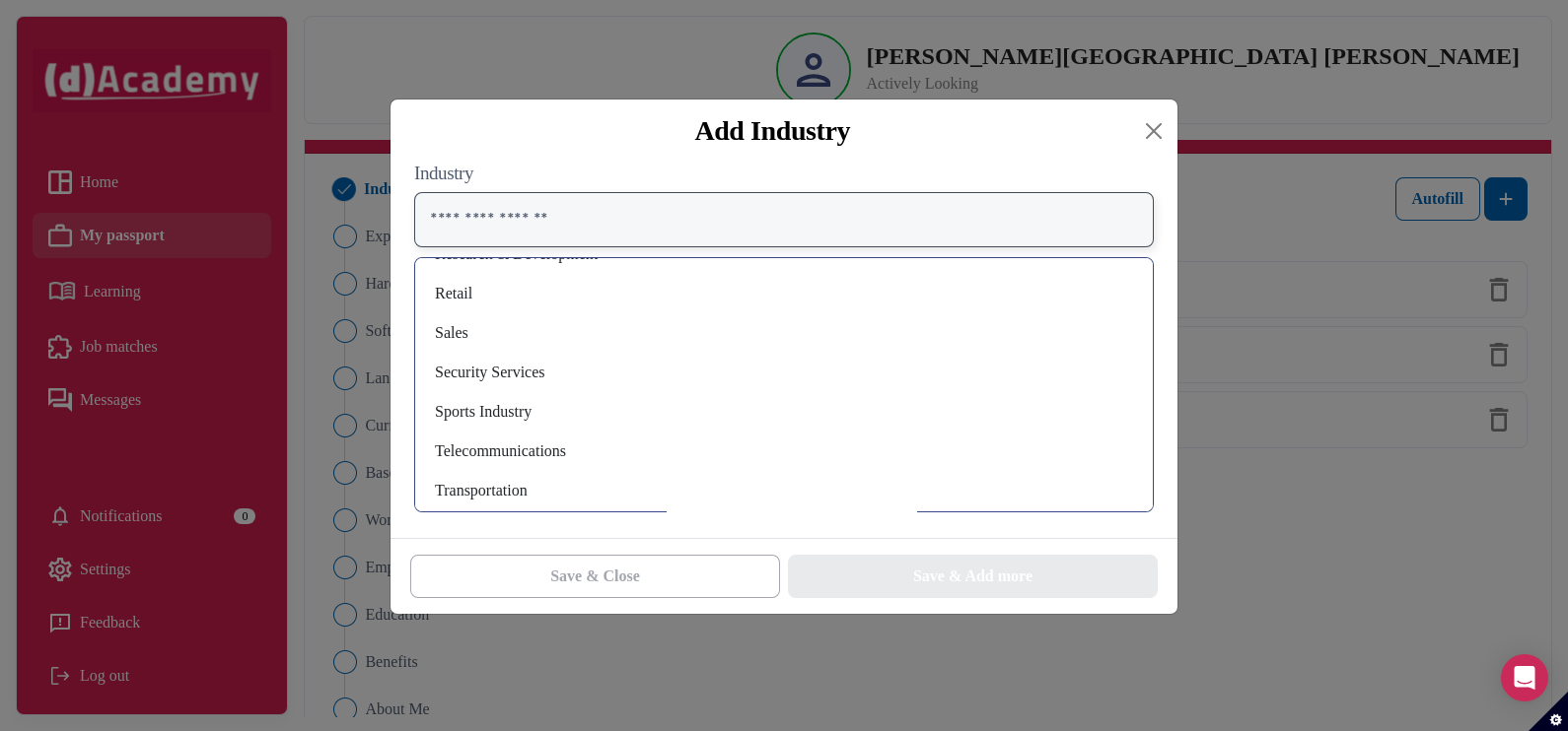
scroll to position [1388, 0]
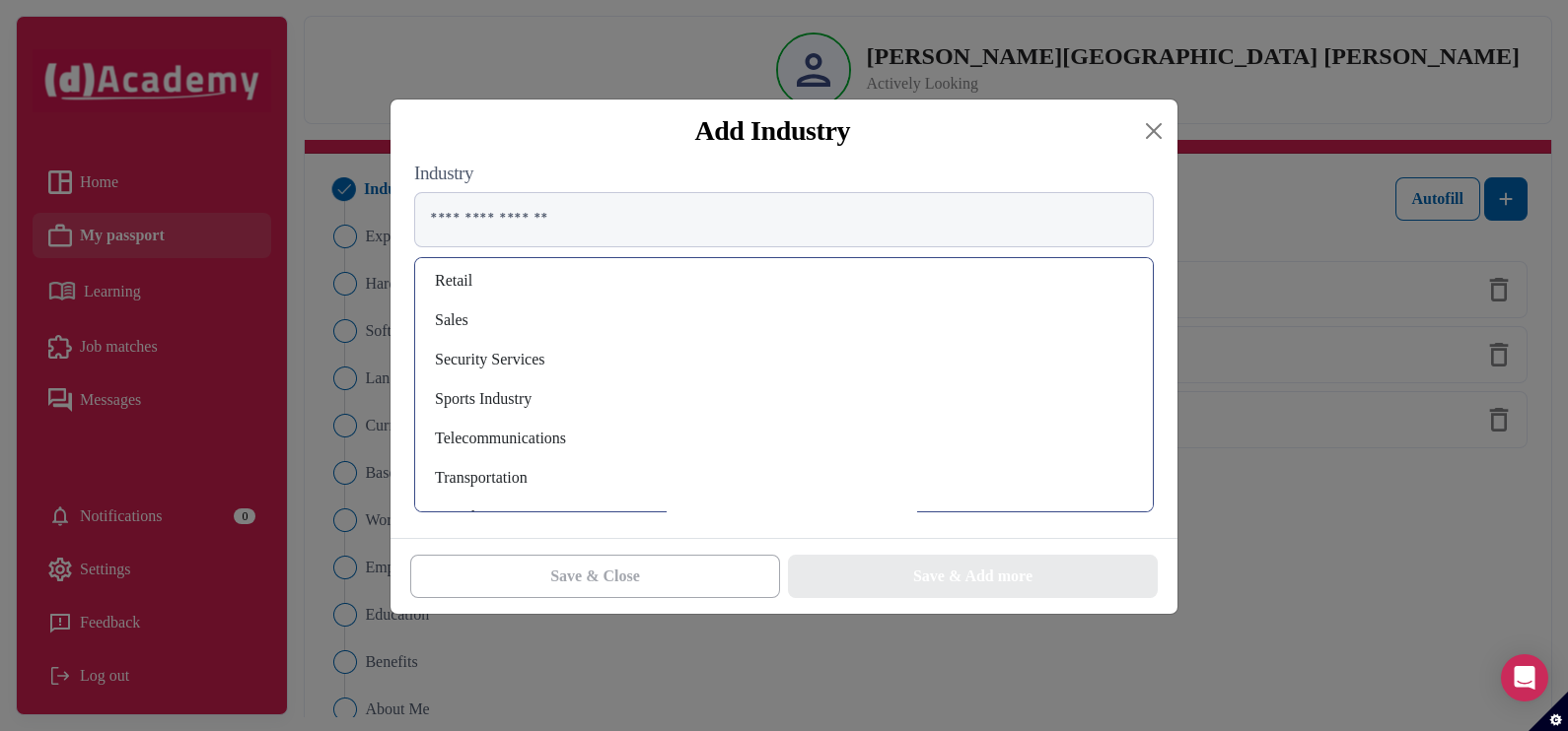
click at [540, 362] on div "Security Services" at bounding box center [783, 360] width 706 height 32
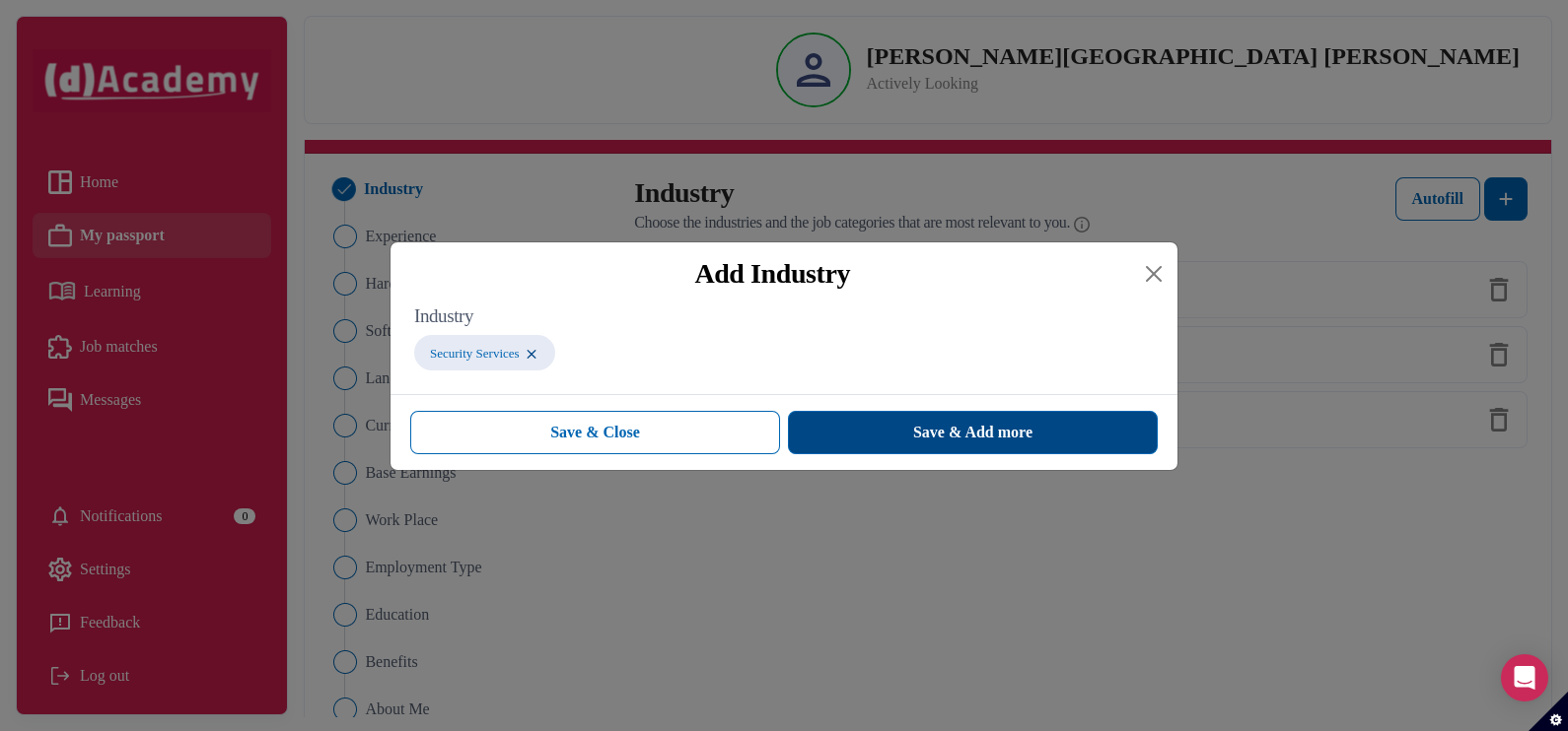
click at [826, 418] on button "Save & Add more" at bounding box center [972, 433] width 370 height 44
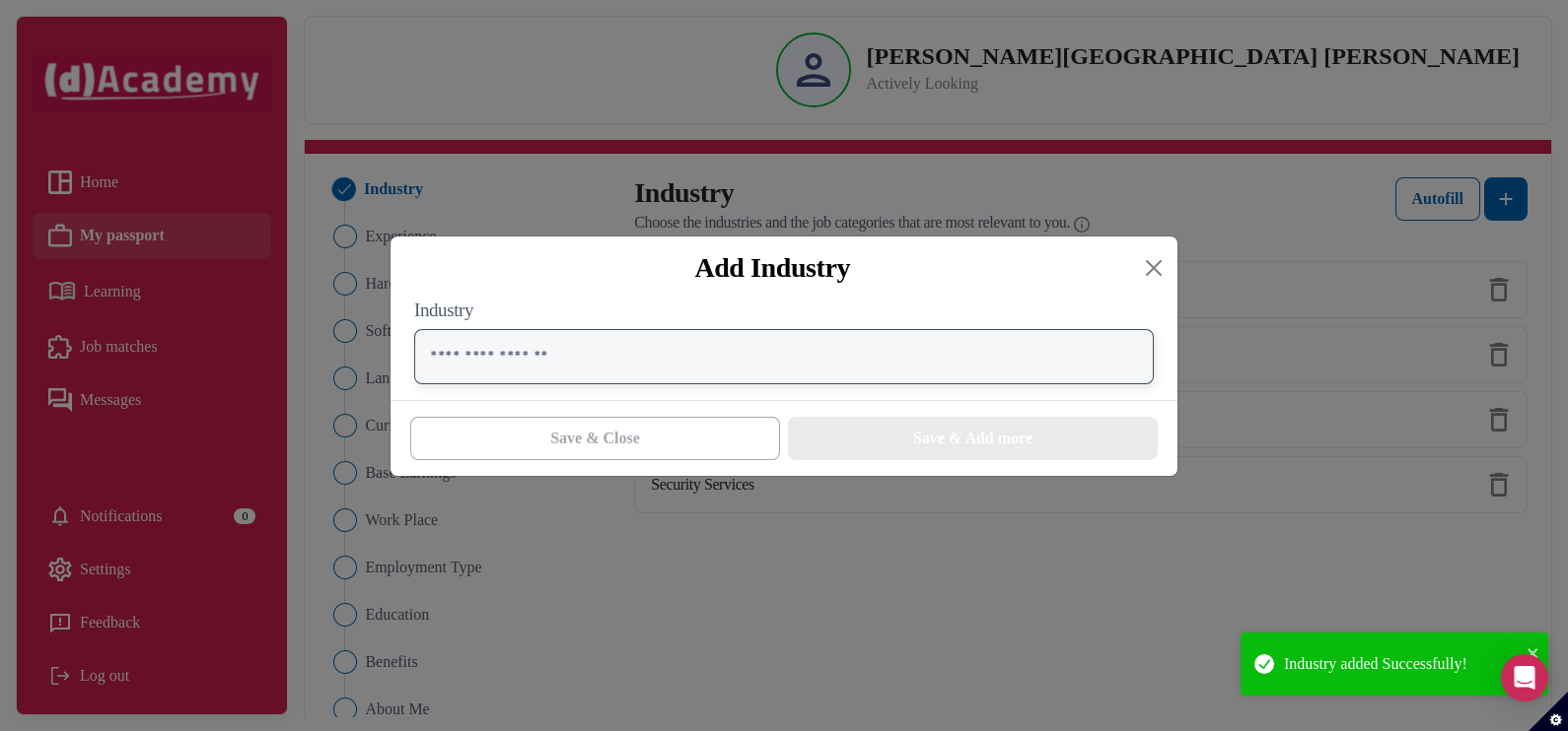
click at [659, 362] on input "text" at bounding box center [784, 357] width 739 height 55
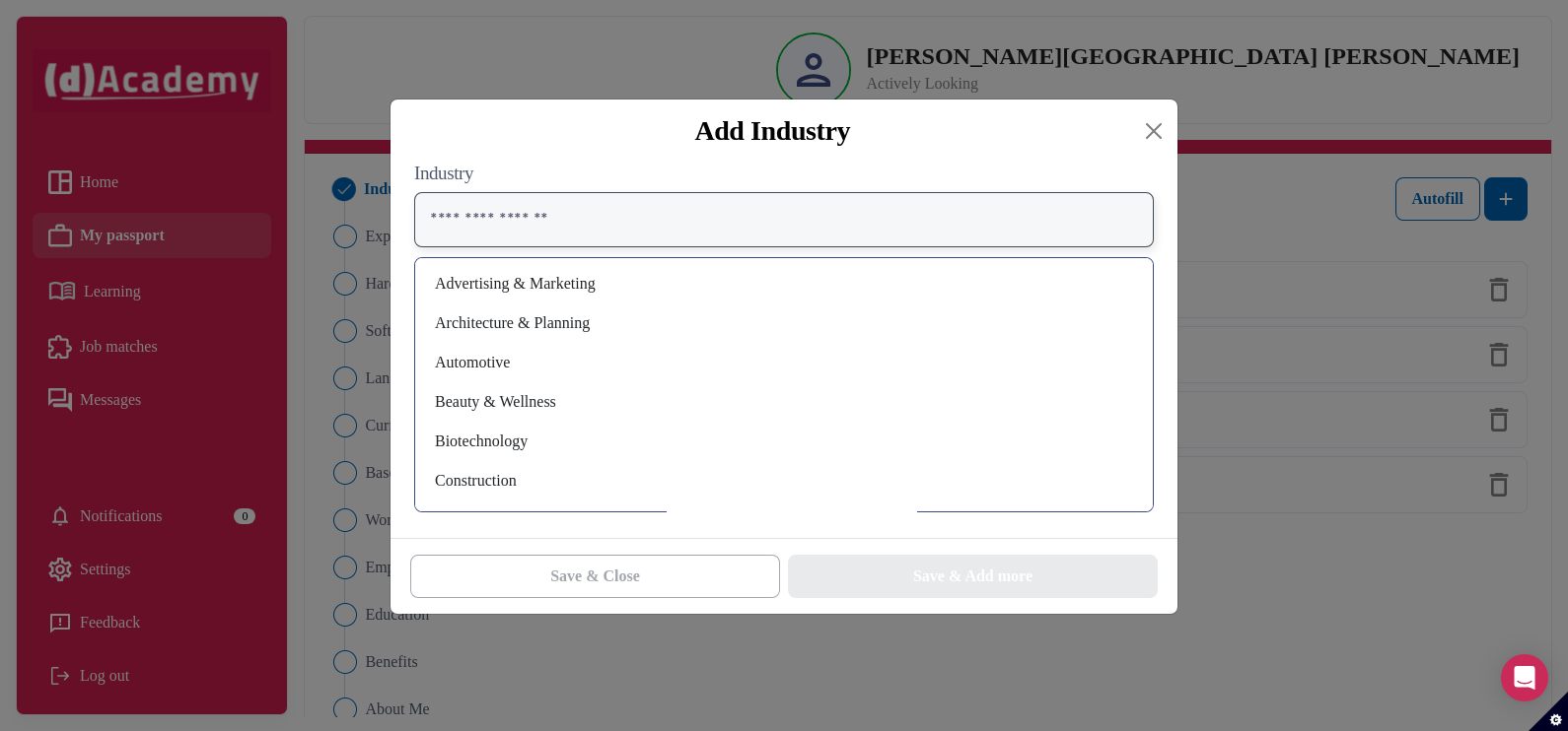
scroll to position [0, 0]
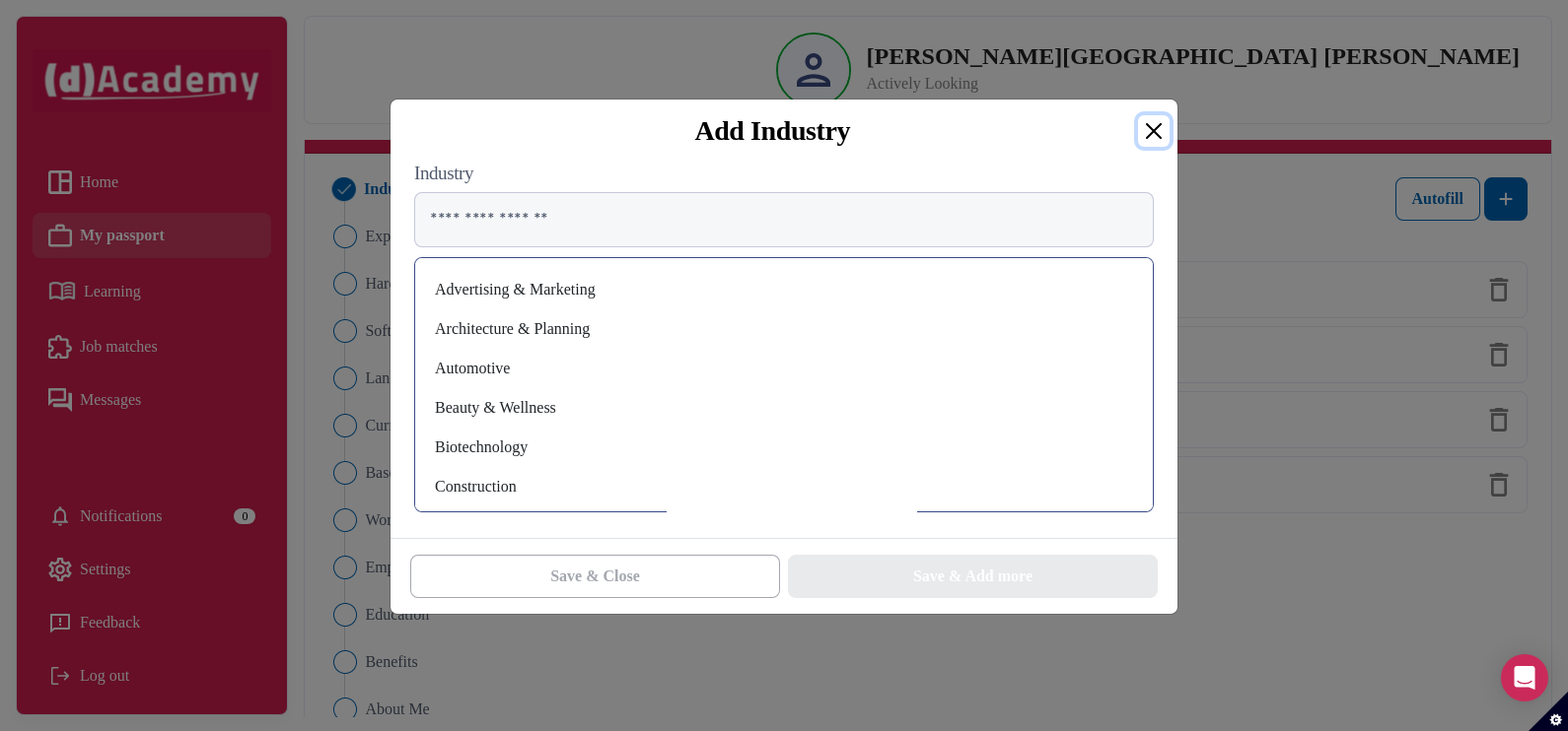
click at [1146, 140] on button "Close" at bounding box center [1154, 131] width 32 height 32
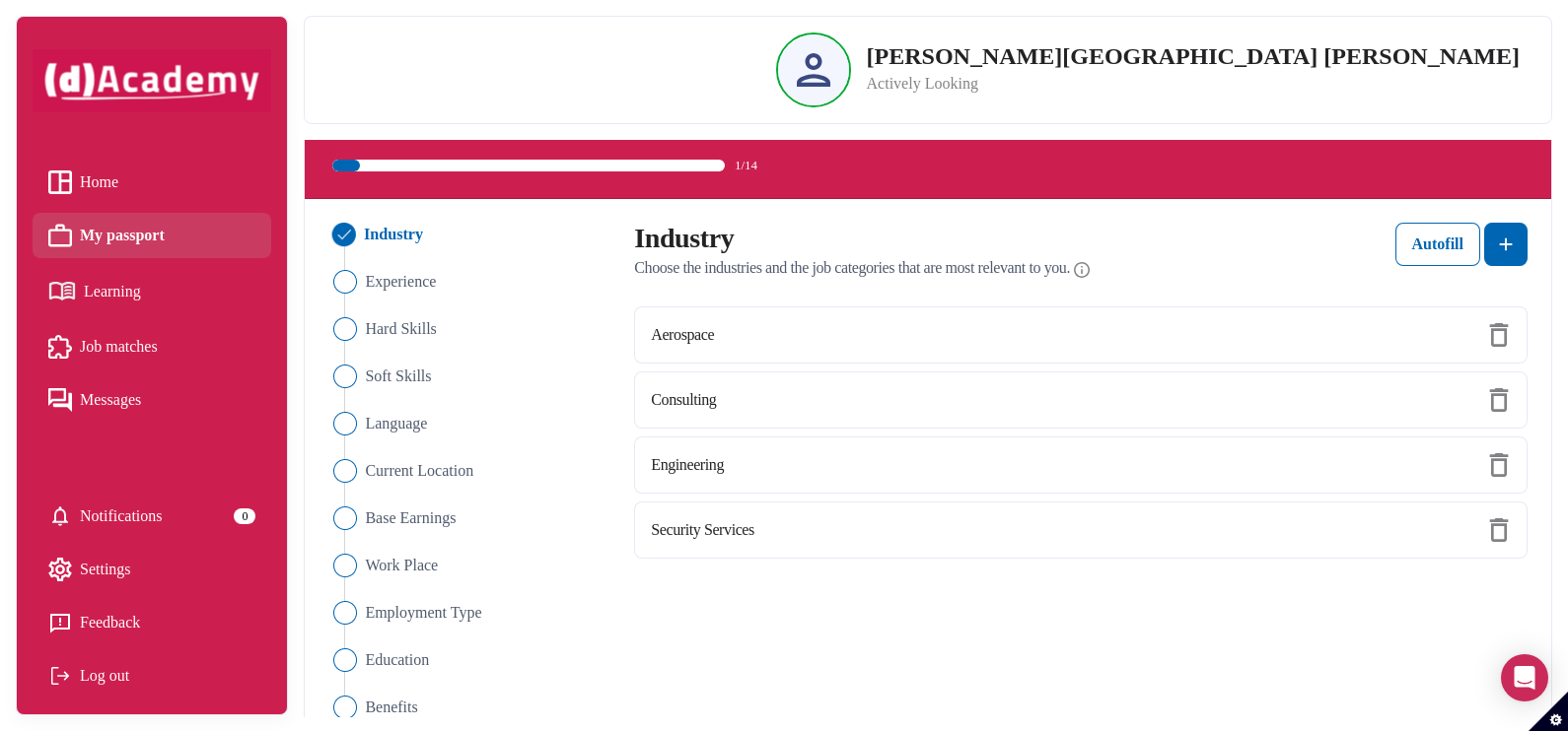
scroll to position [75, 0]
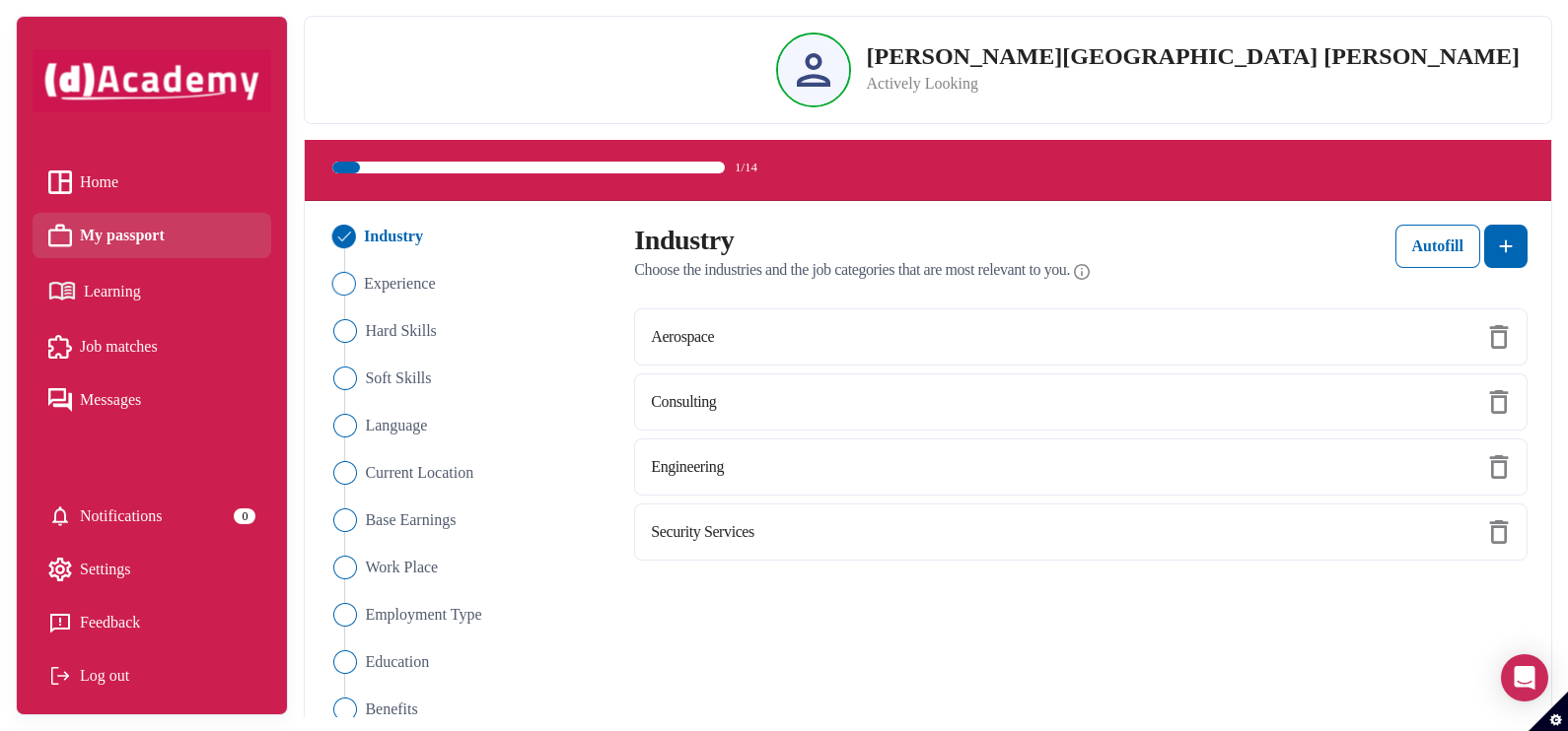
click at [392, 291] on span "Experience" at bounding box center [399, 284] width 72 height 24
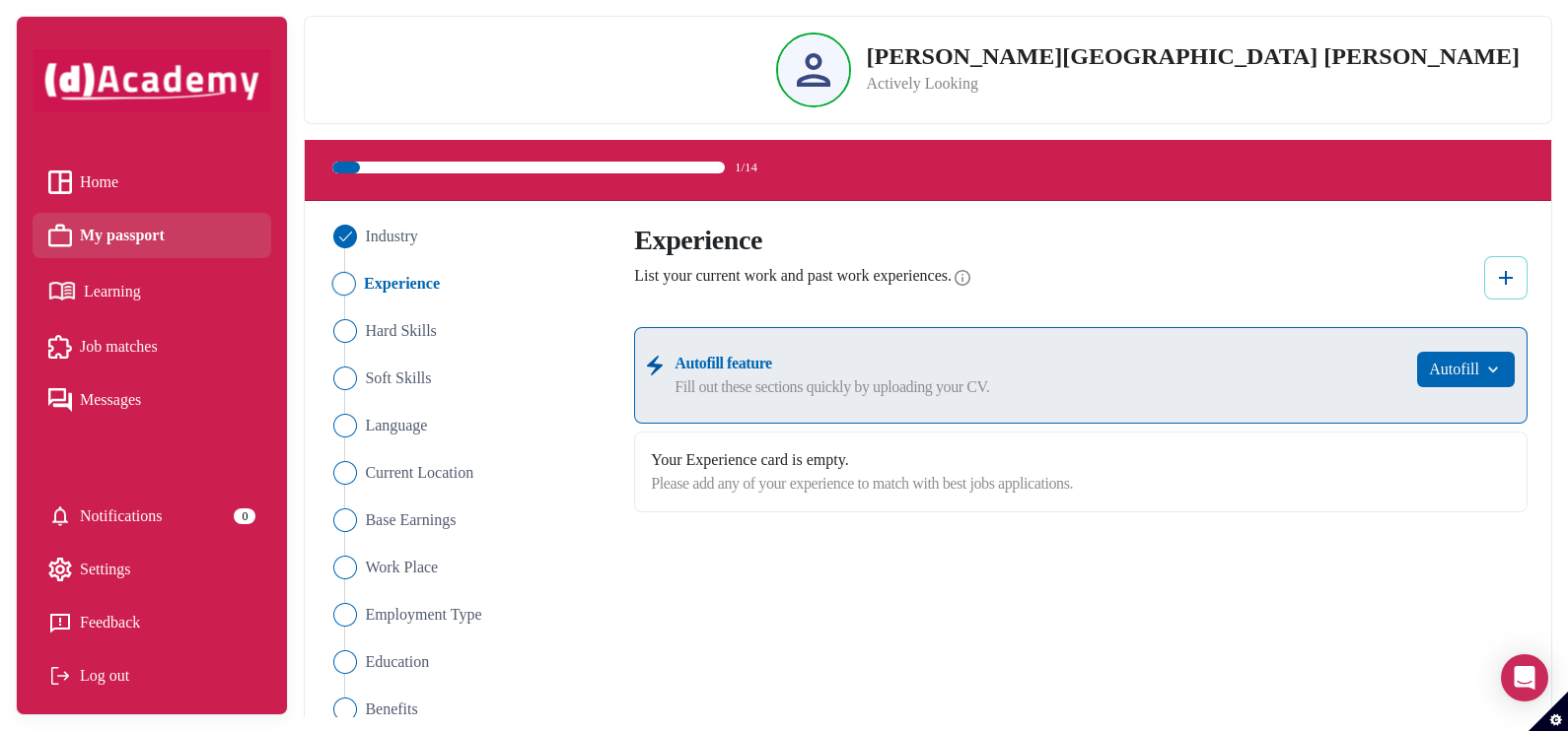
click at [1494, 275] on img at bounding box center [1505, 278] width 24 height 24
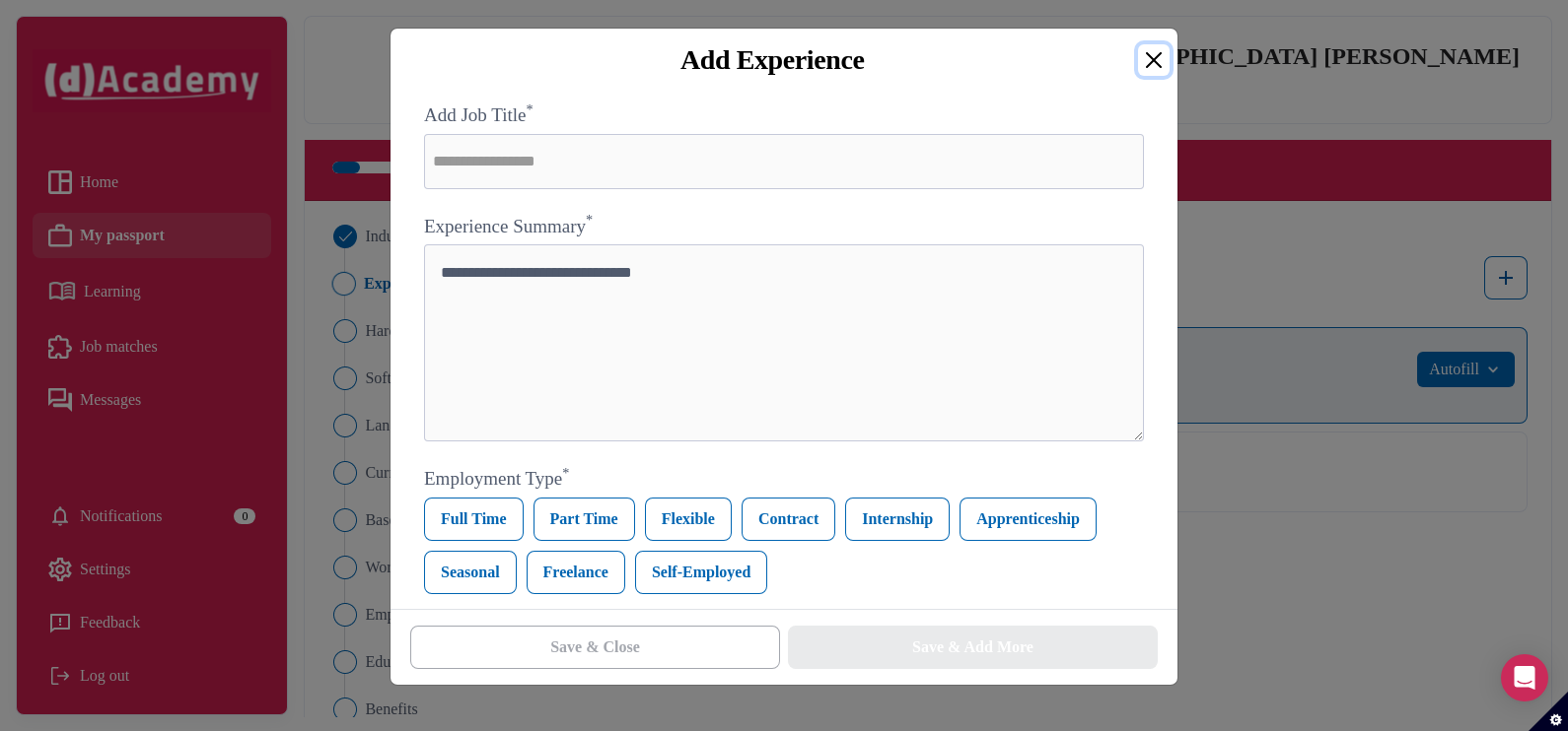
click at [1152, 71] on button "Close" at bounding box center [1154, 61] width 32 height 32
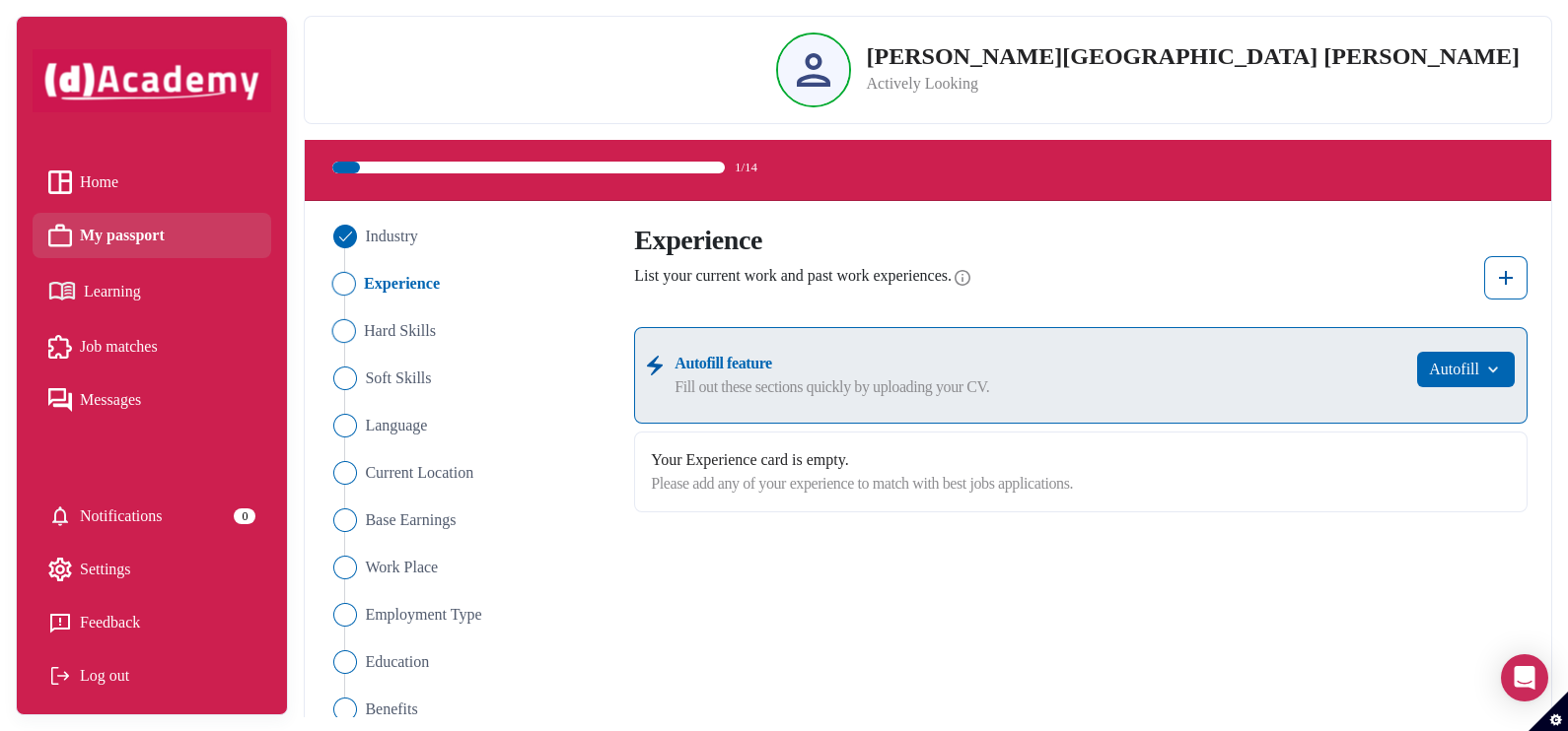
click at [357, 324] on Skills "Hard Skills" at bounding box center [470, 332] width 285 height 24
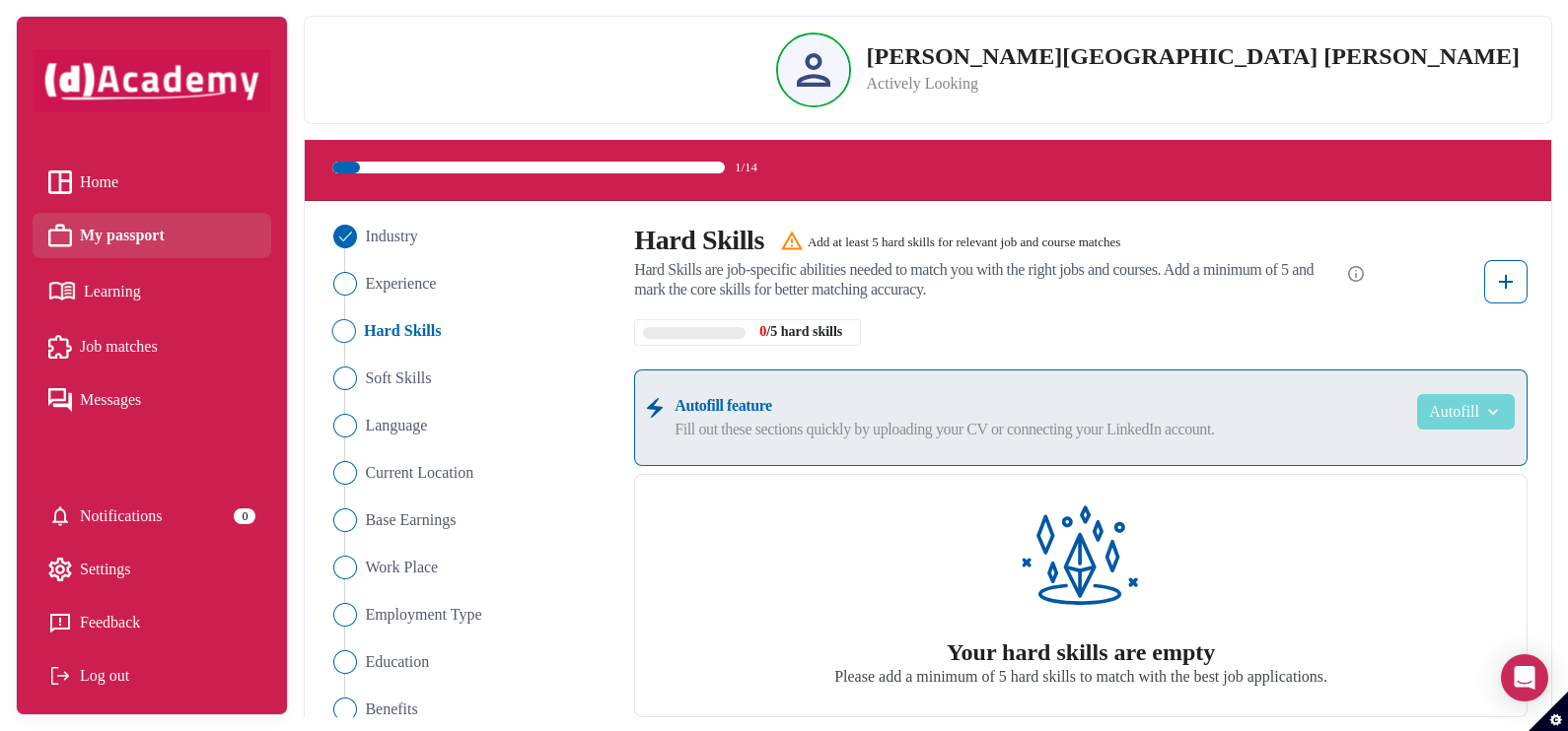
click at [1419, 397] on button "Autofill" at bounding box center [1465, 412] width 98 height 36
click at [1513, 276] on img at bounding box center [1505, 282] width 24 height 24
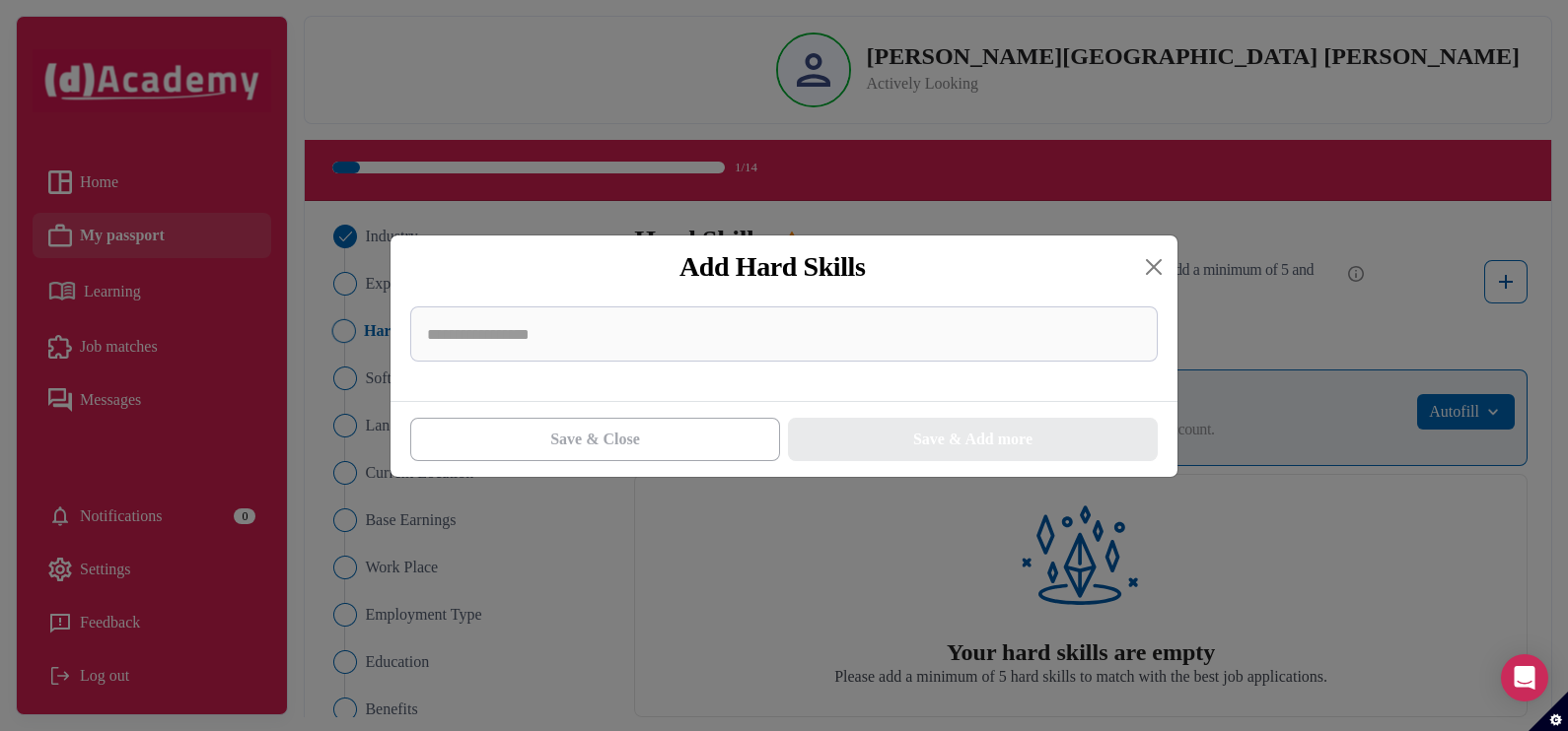
click at [1136, 269] on div "Add Hard Skills" at bounding box center [772, 267] width 731 height 32
click at [1150, 269] on button "Close" at bounding box center [1154, 267] width 32 height 32
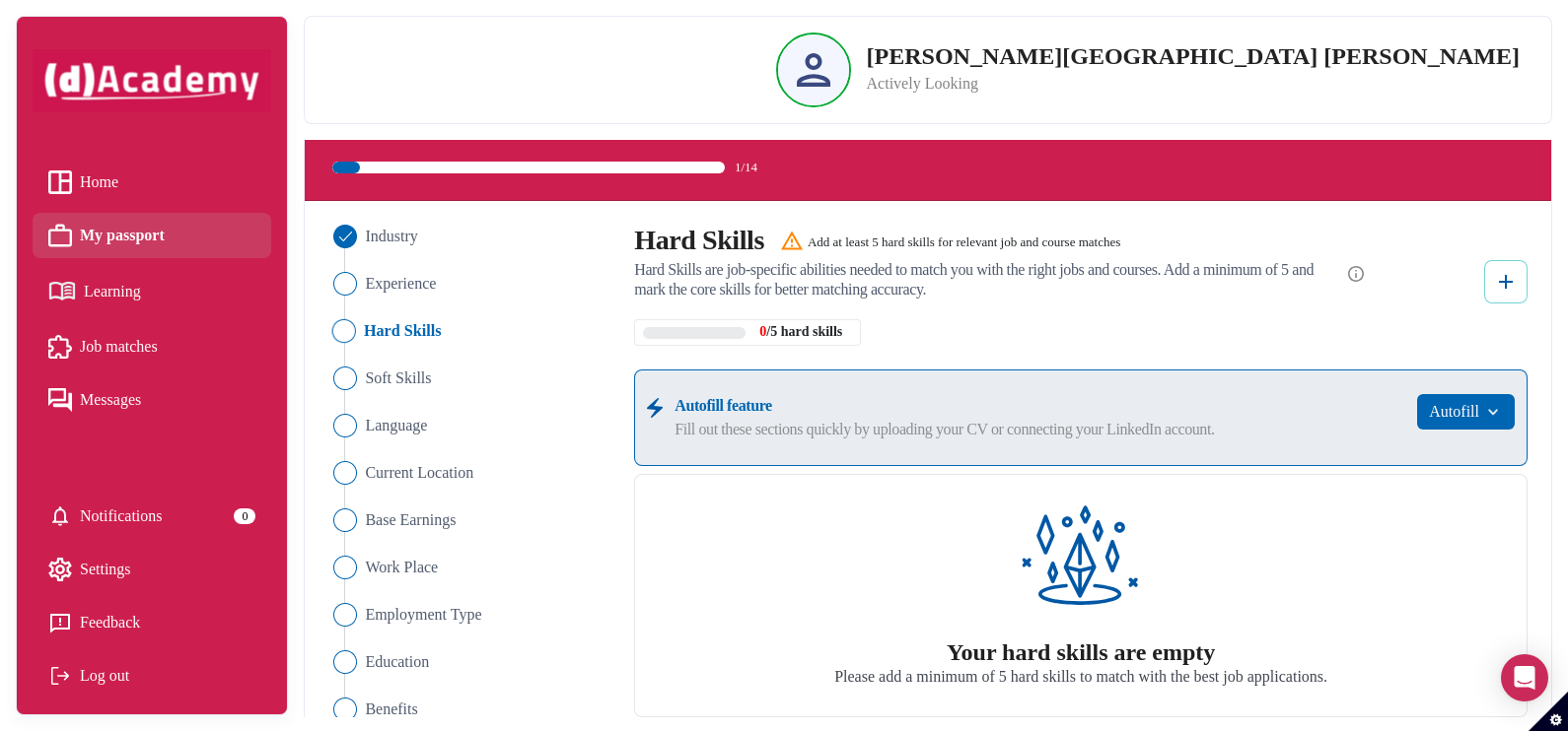
scroll to position [245, 0]
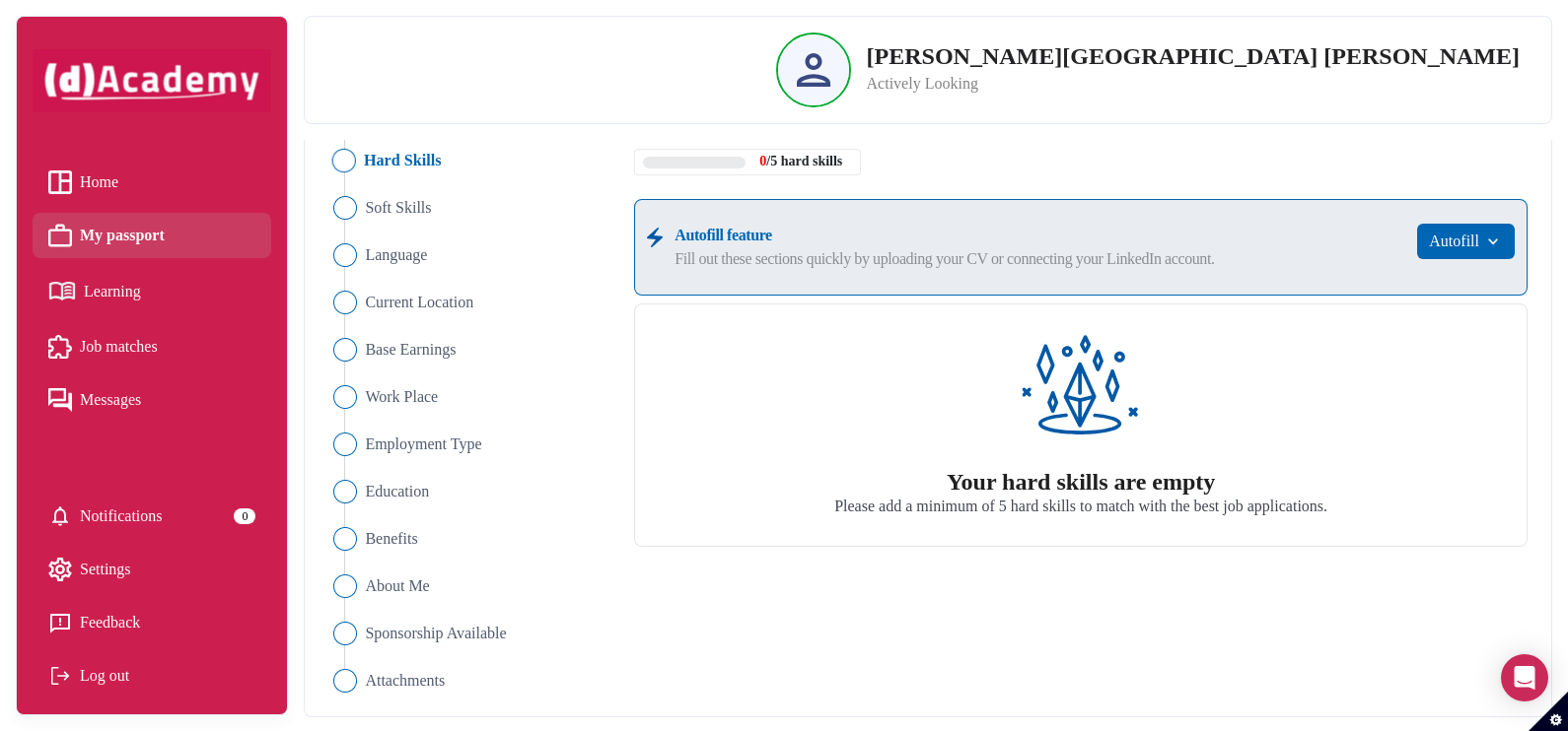
click at [157, 525] on span "Notifications" at bounding box center [121, 517] width 83 height 30
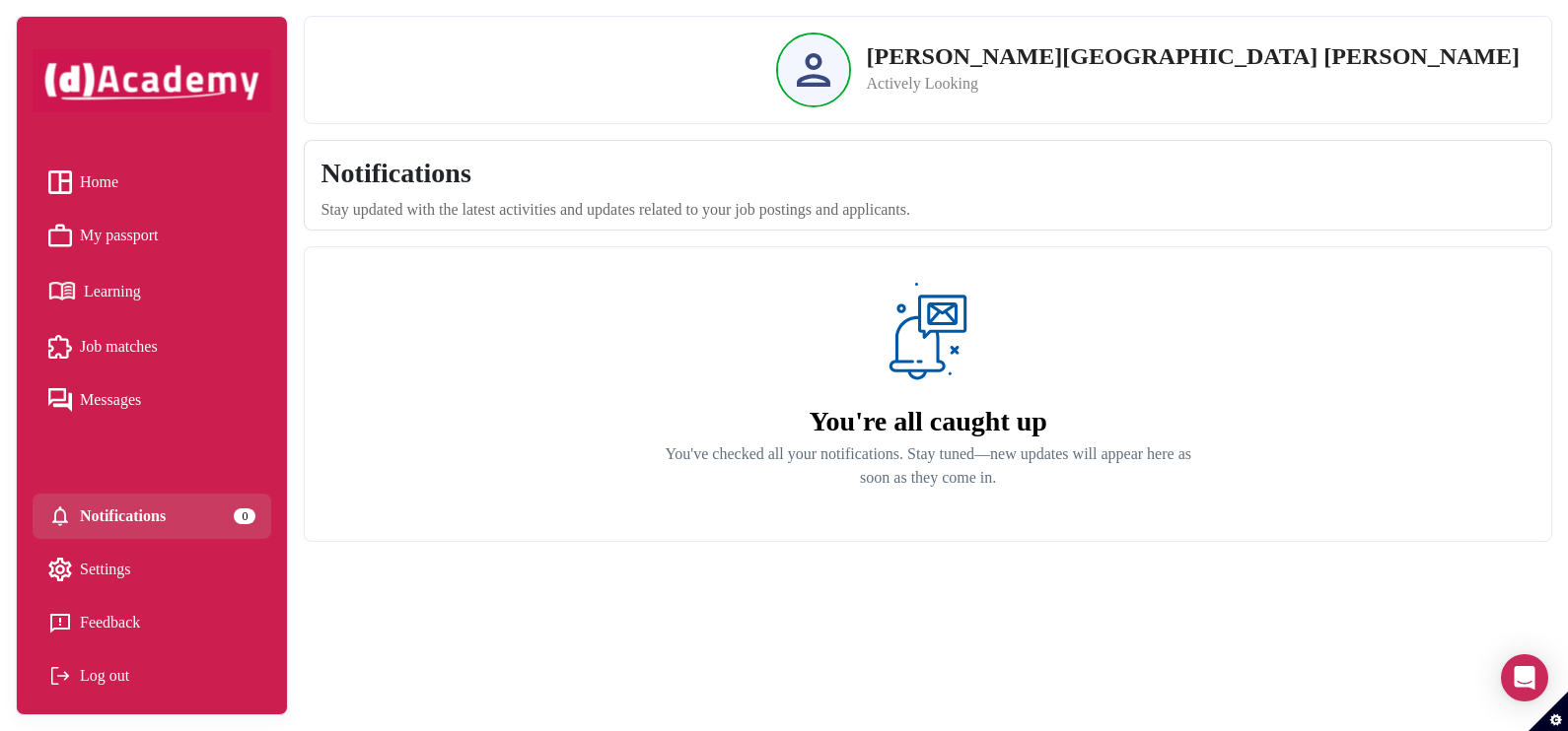
click at [138, 187] on link "Home" at bounding box center [151, 182] width 207 height 30
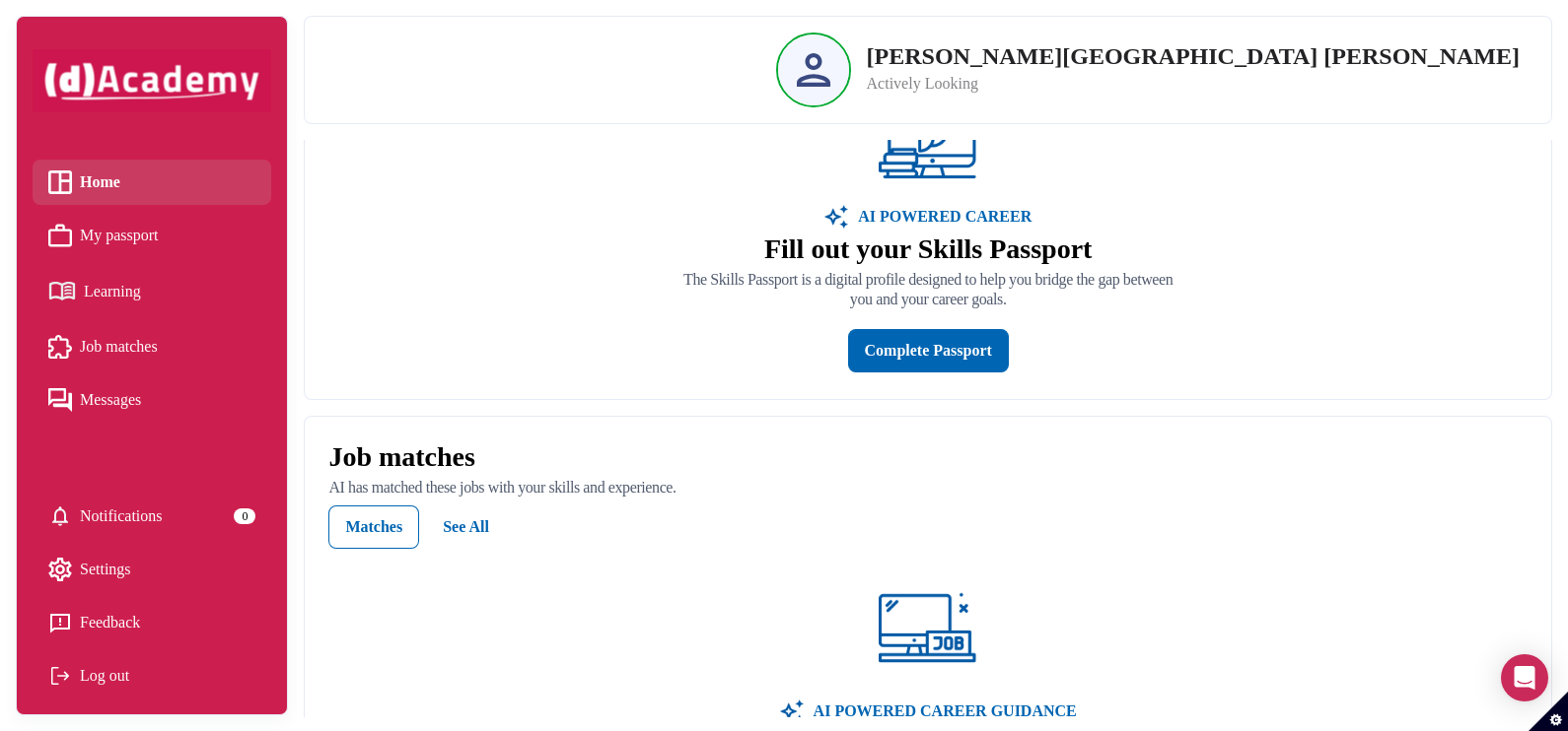
scroll to position [732, 0]
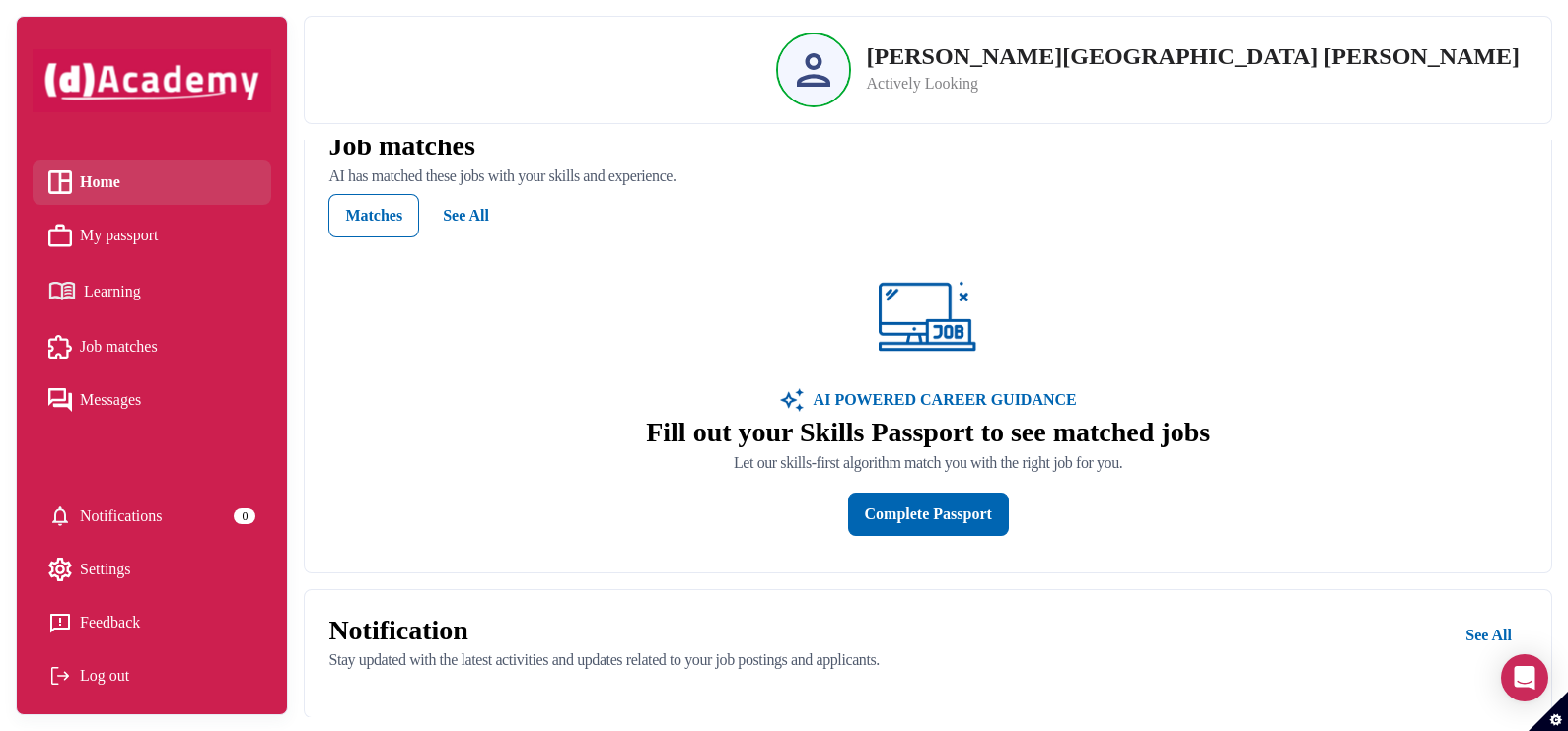
click at [1197, 54] on div "Esther Rocío Valladolid Ortíz Actively Looking" at bounding box center [1148, 70] width 743 height 75
click at [1212, 54] on p "Esther Rocío Valladolid Ortíz" at bounding box center [1192, 57] width 653 height 24
click at [849, 78] on div at bounding box center [813, 70] width 71 height 71
click at [849, 83] on div at bounding box center [813, 70] width 71 height 71
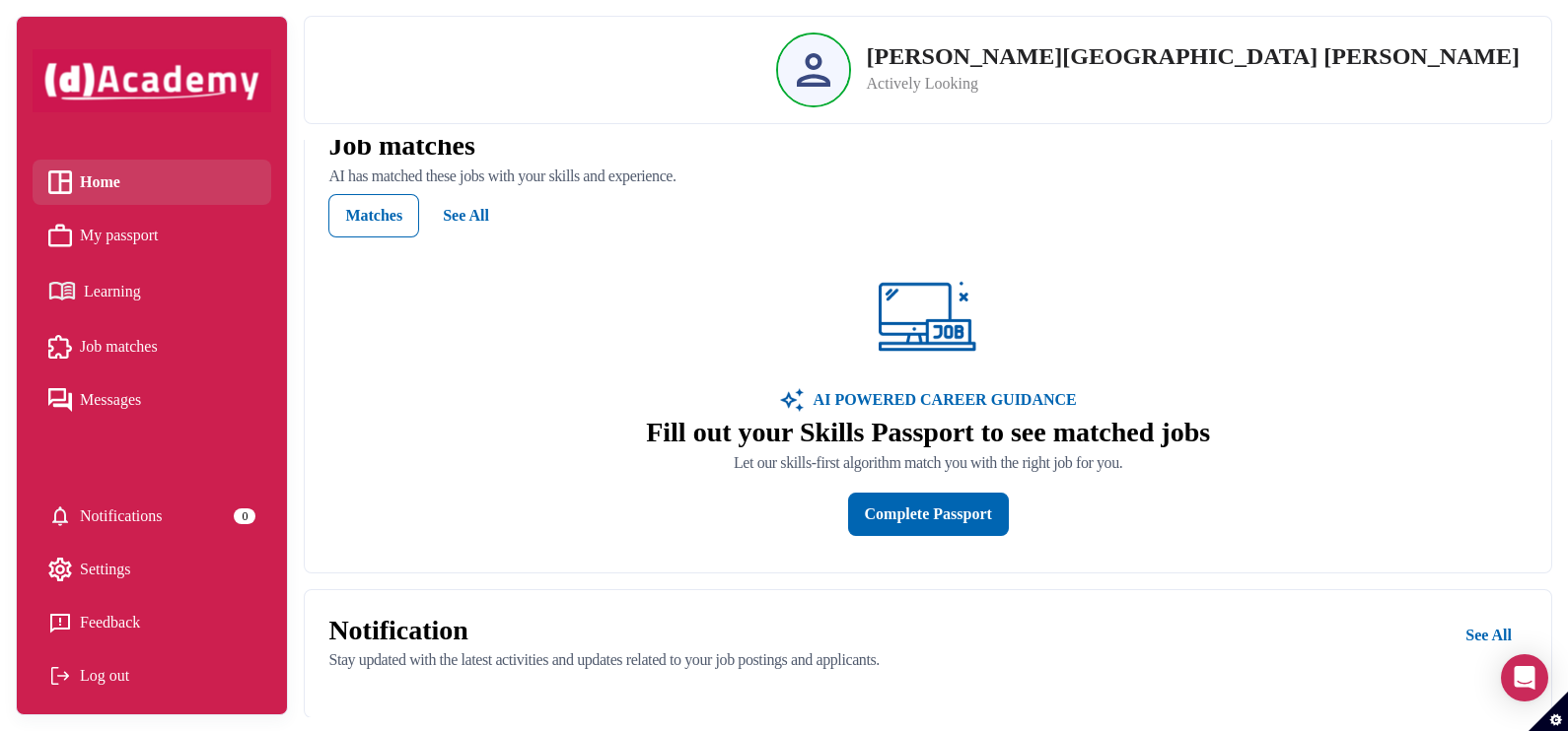
click at [131, 568] on span "Settings" at bounding box center [105, 570] width 51 height 30
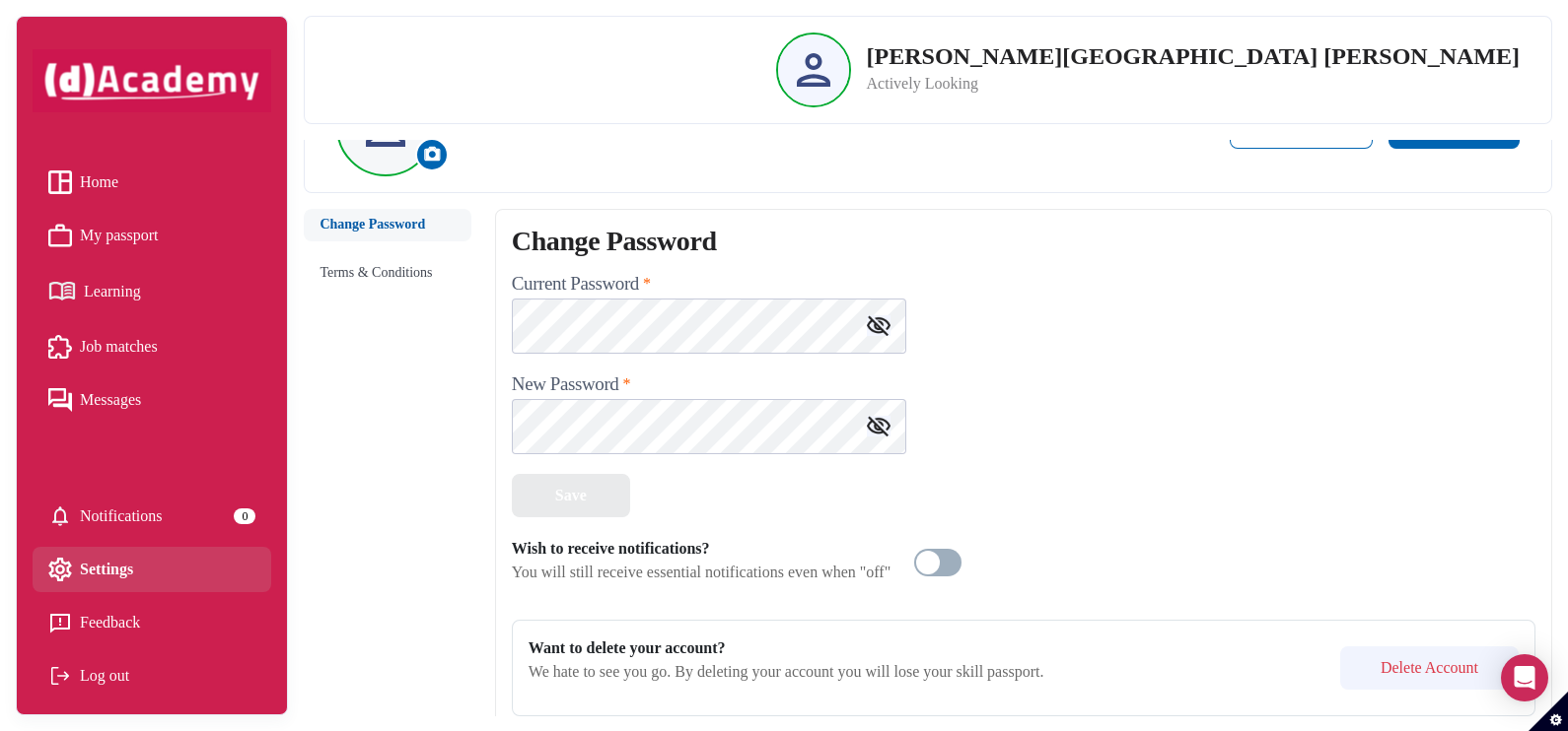
scroll to position [129, 0]
